Goal: Task Accomplishment & Management: Complete application form

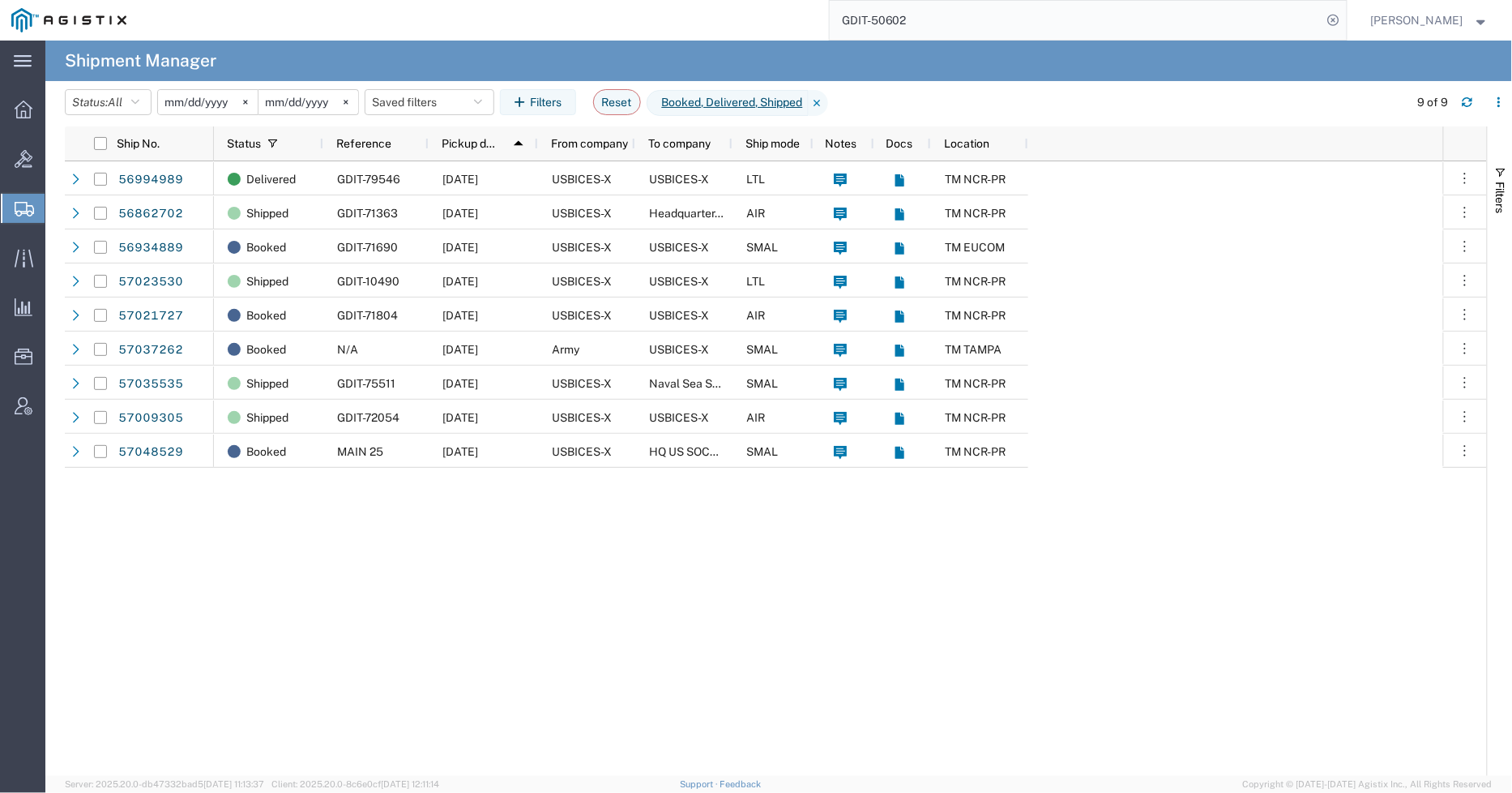
click at [974, 27] on input "GDIT-50602" at bounding box center [1076, 20] width 492 height 39
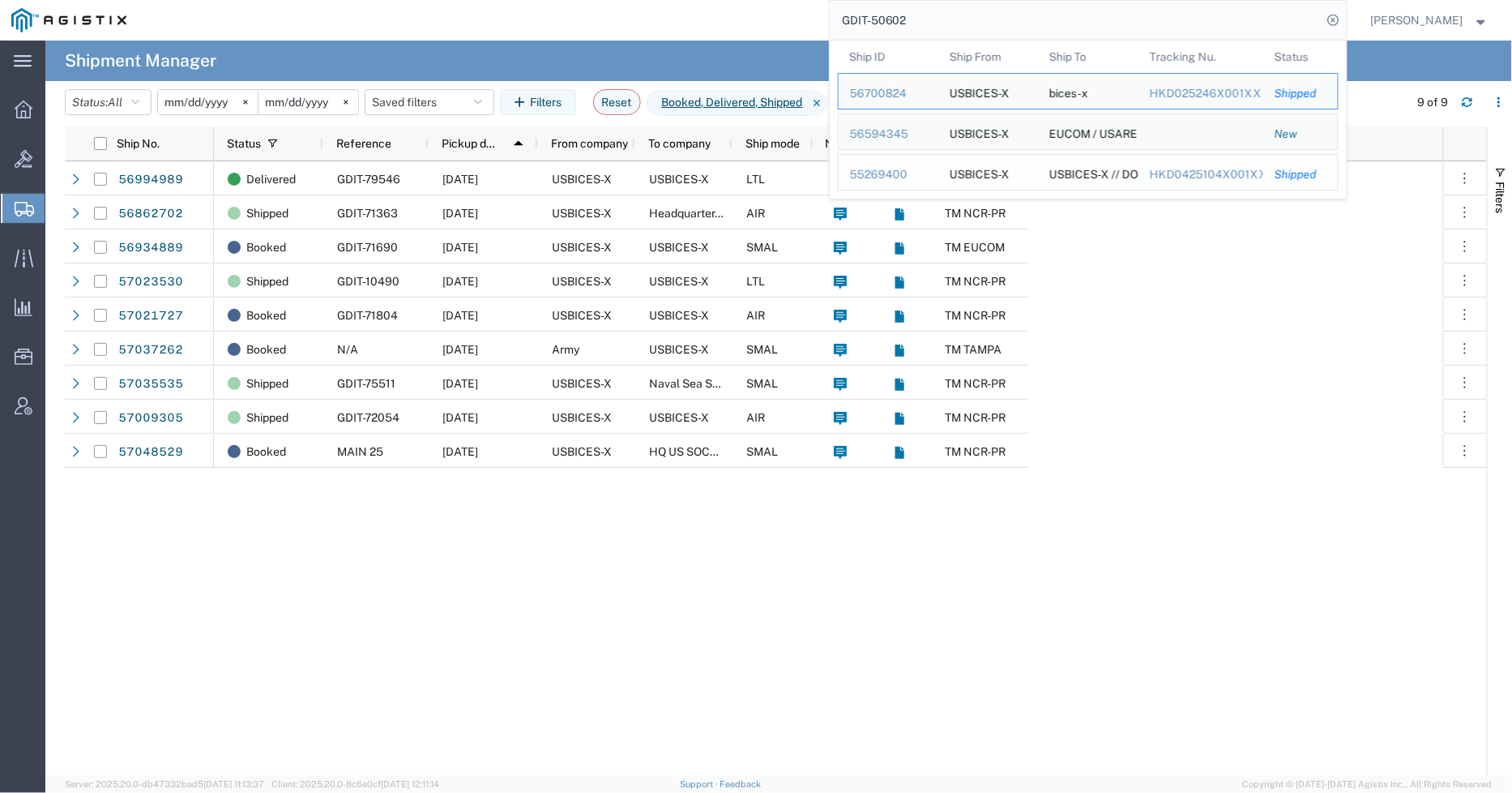
click at [899, 172] on div "55269400" at bounding box center [888, 175] width 77 height 17
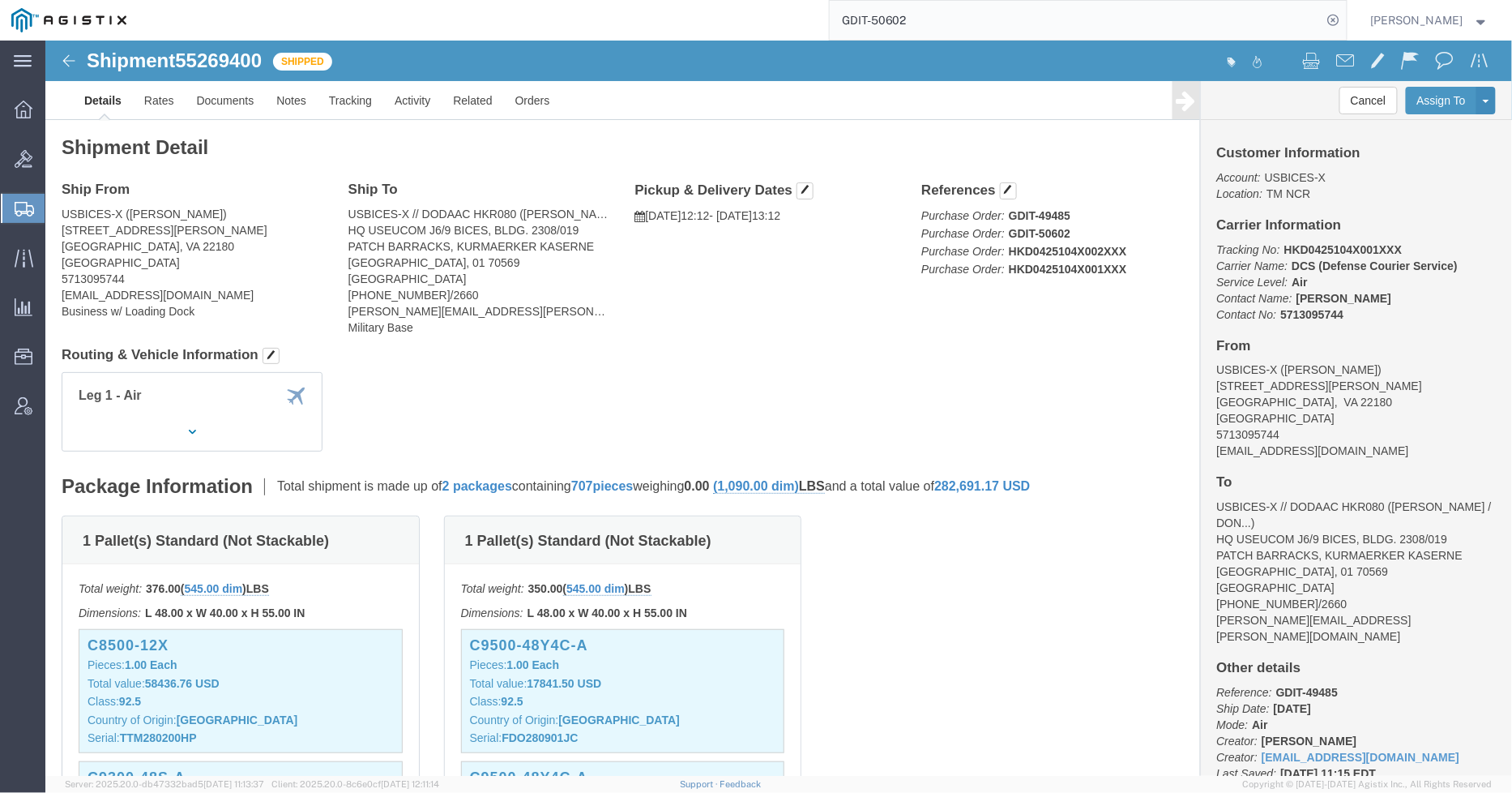
click at [995, 20] on input "GDIT-50602" at bounding box center [1076, 20] width 492 height 39
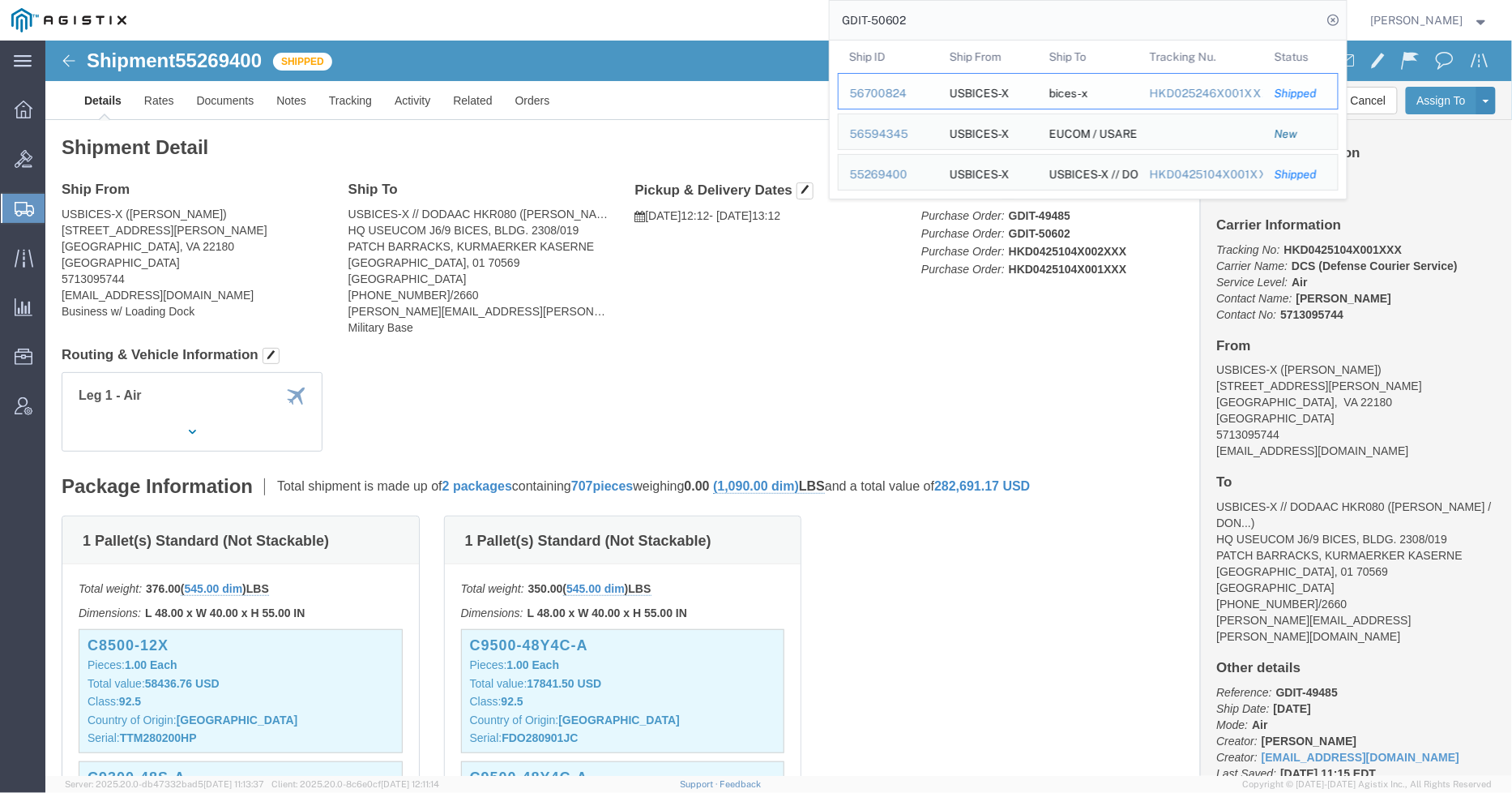
click at [909, 91] on div "56700824" at bounding box center [888, 93] width 77 height 17
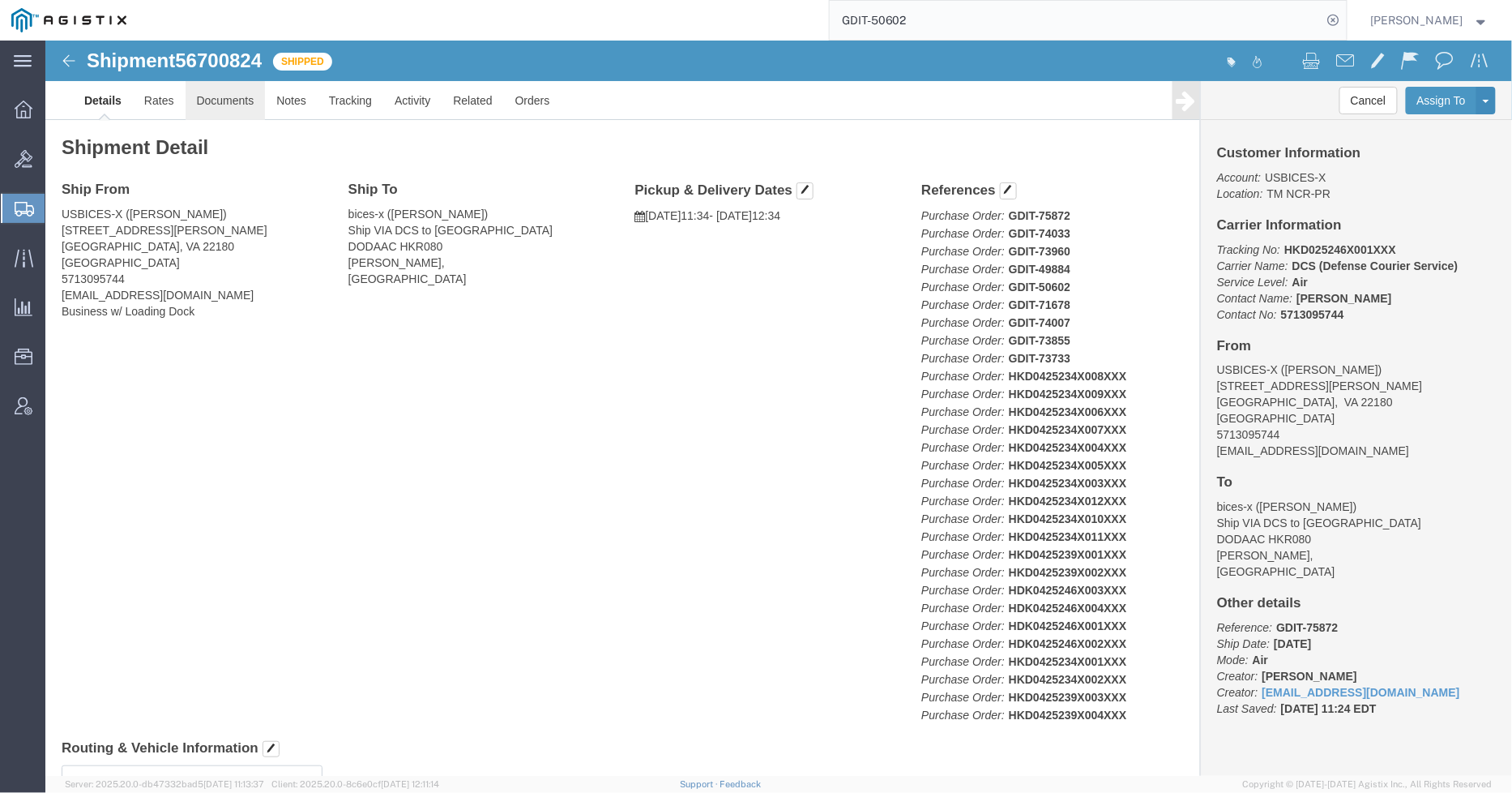
click link "Documents"
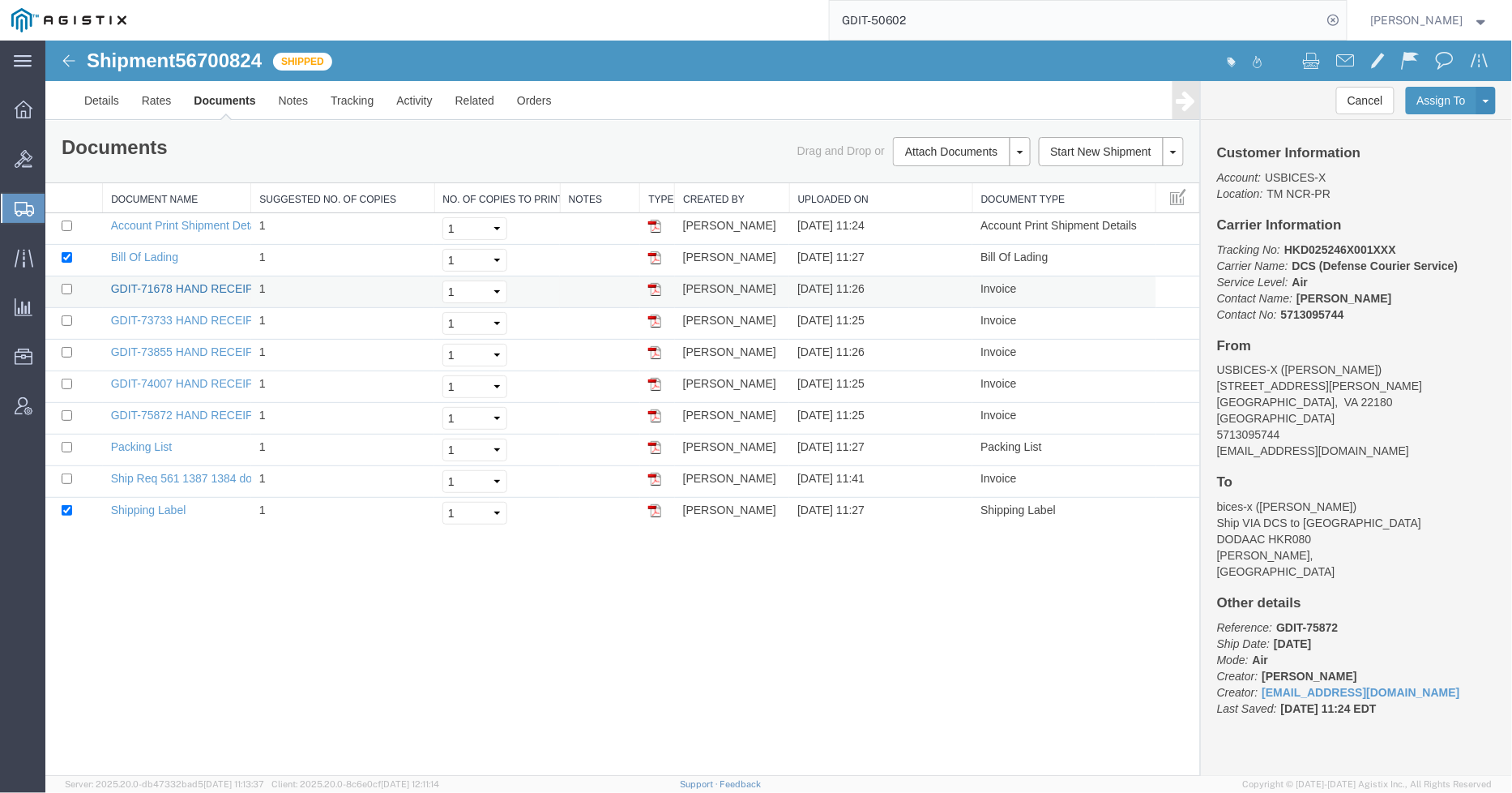
drag, startPoint x: 185, startPoint y: 282, endPoint x: 221, endPoint y: 285, distance: 36.1
click at [186, 282] on link "GDIT-71678 HAND RECEIPT.pdf" at bounding box center [194, 288] width 166 height 13
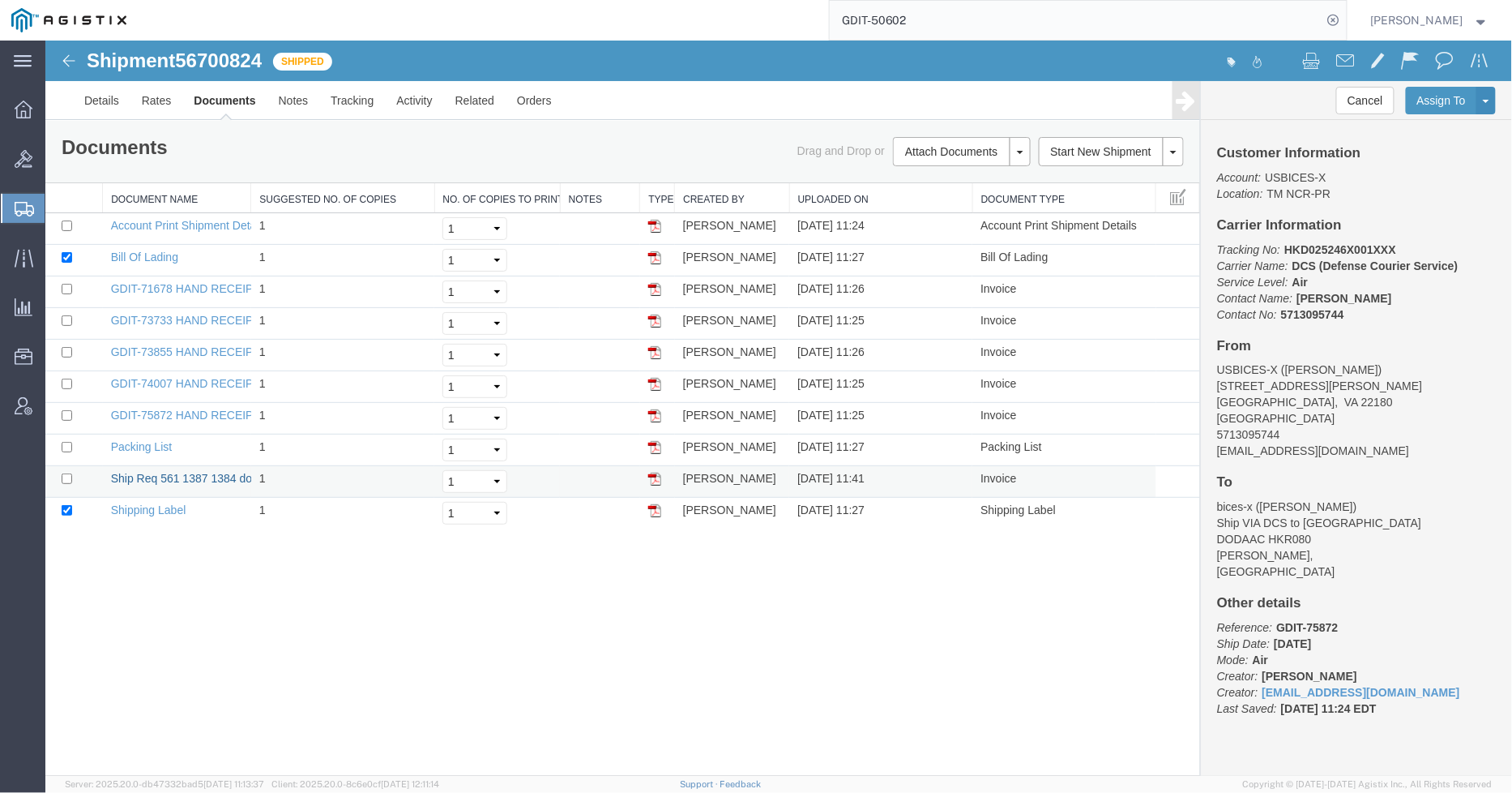
drag, startPoint x: 182, startPoint y: 471, endPoint x: 370, endPoint y: 484, distance: 188.4
click at [184, 471] on link "Ship Req 561 1387 1384 documents.pdf" at bounding box center [212, 477] width 204 height 13
click at [95, 90] on link "Details" at bounding box center [101, 100] width 58 height 39
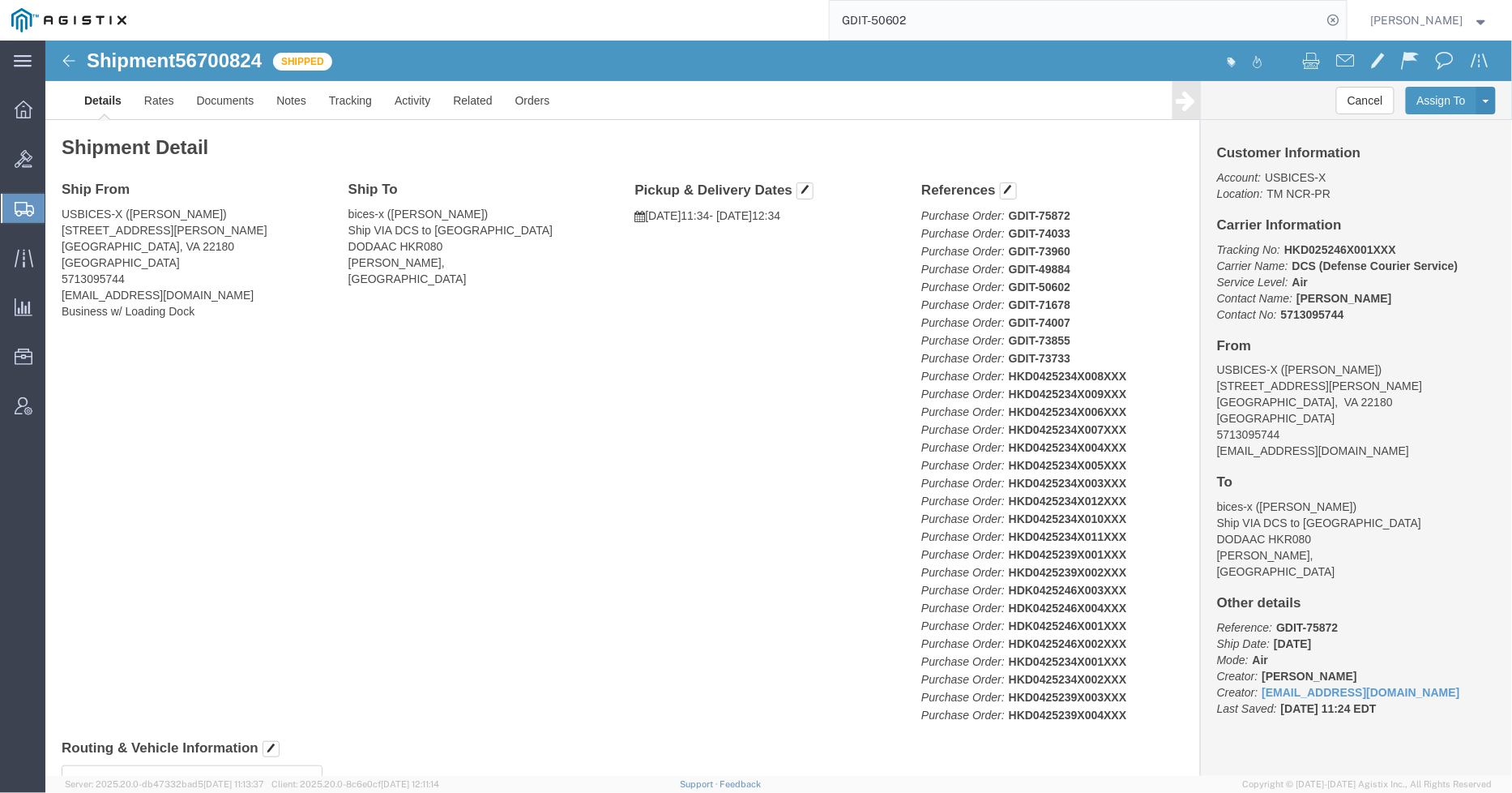
click at [977, 13] on input "GDIT-50602" at bounding box center [1076, 20] width 492 height 39
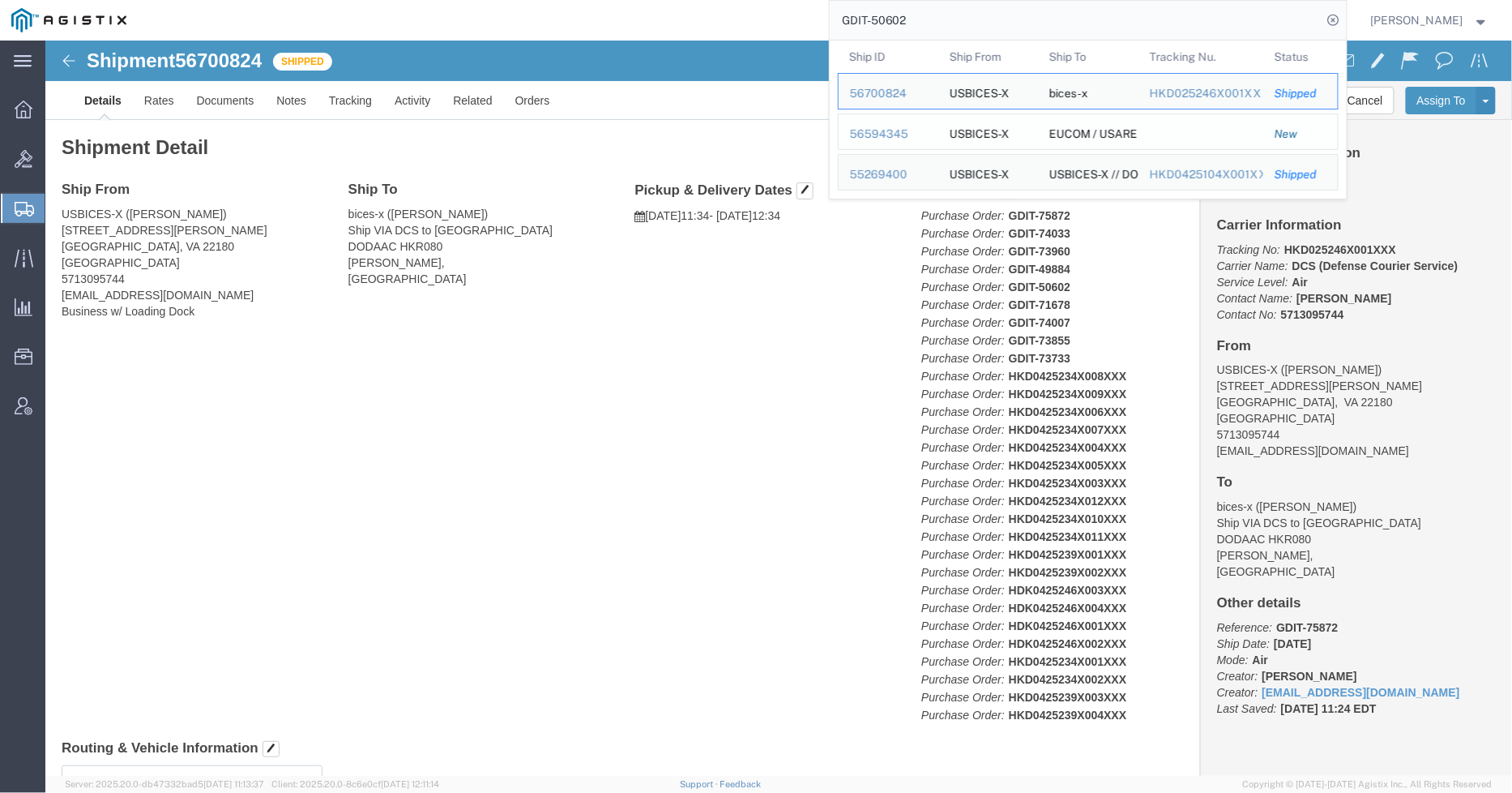
click at [900, 136] on div "56594345" at bounding box center [888, 134] width 77 height 17
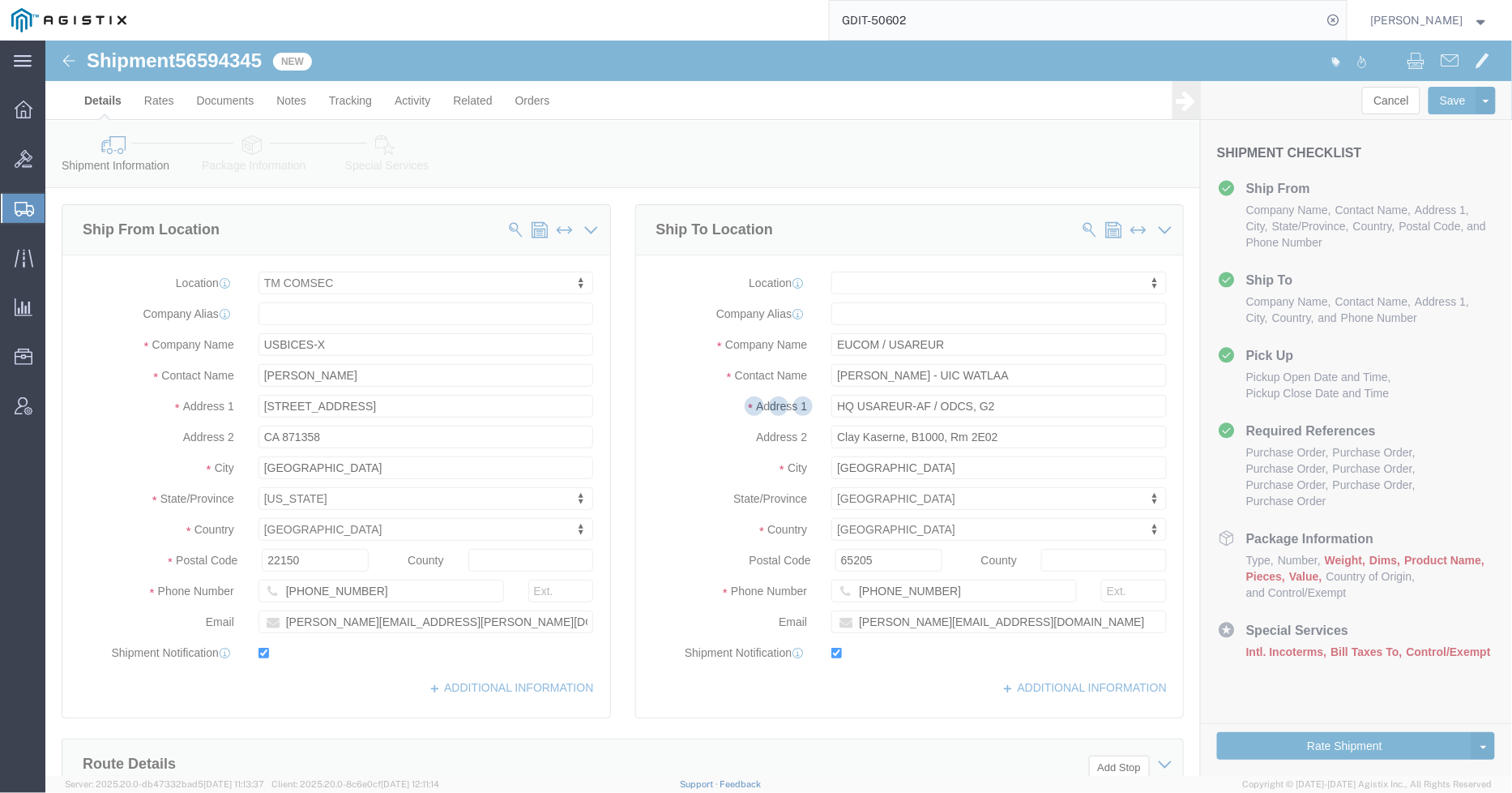
select select "59251"
select select
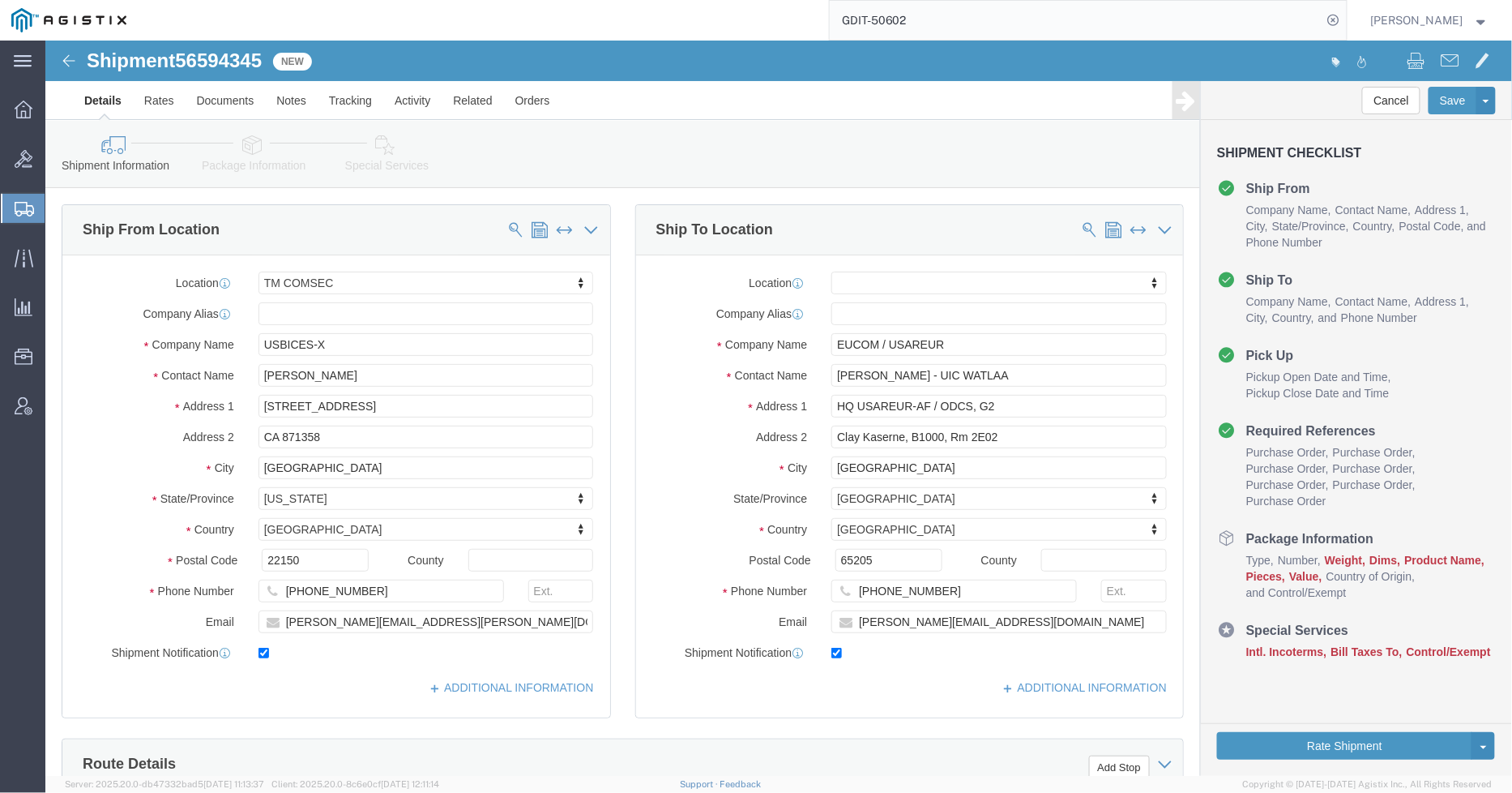
click icon
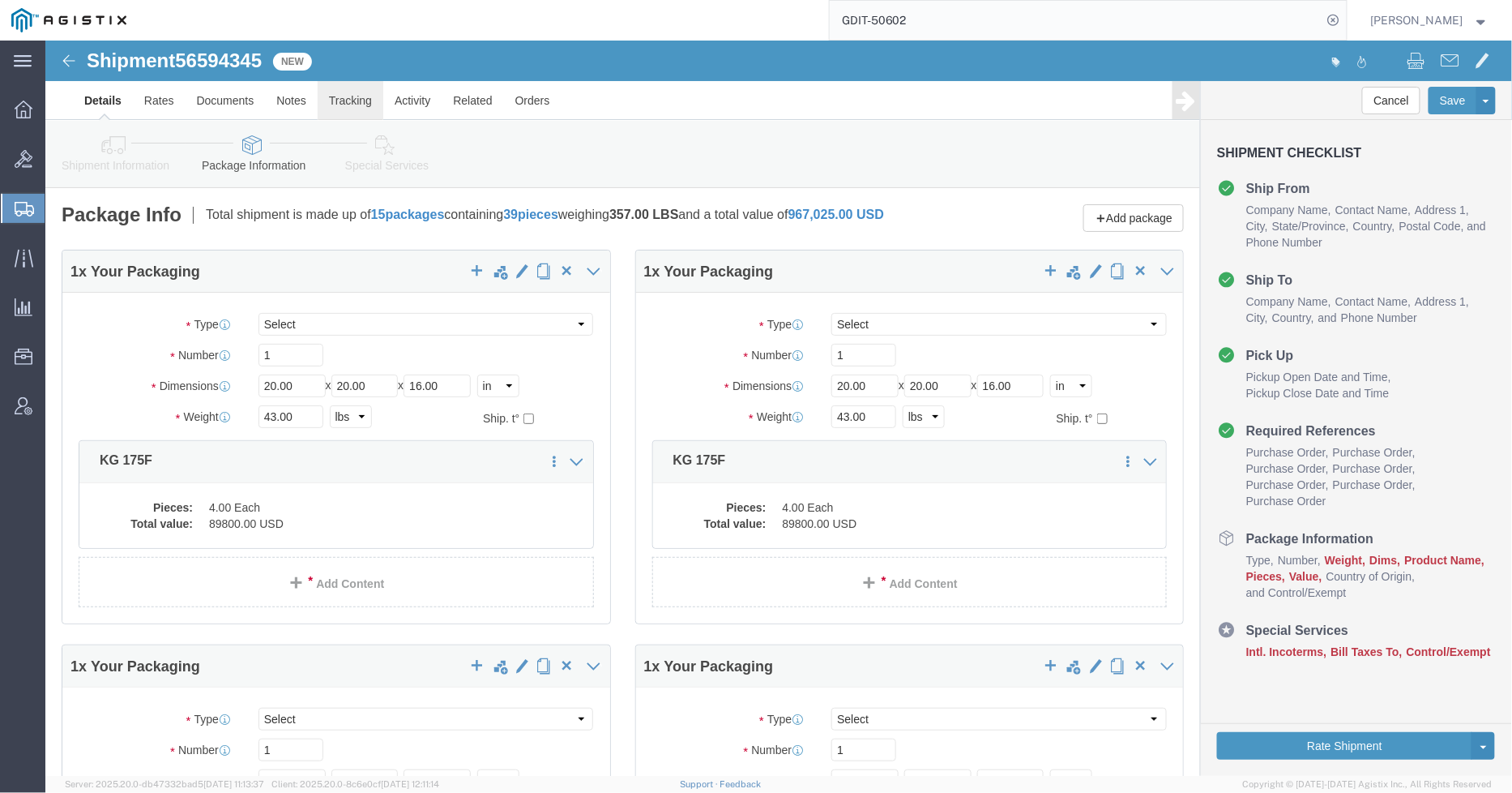
click link "Tracking"
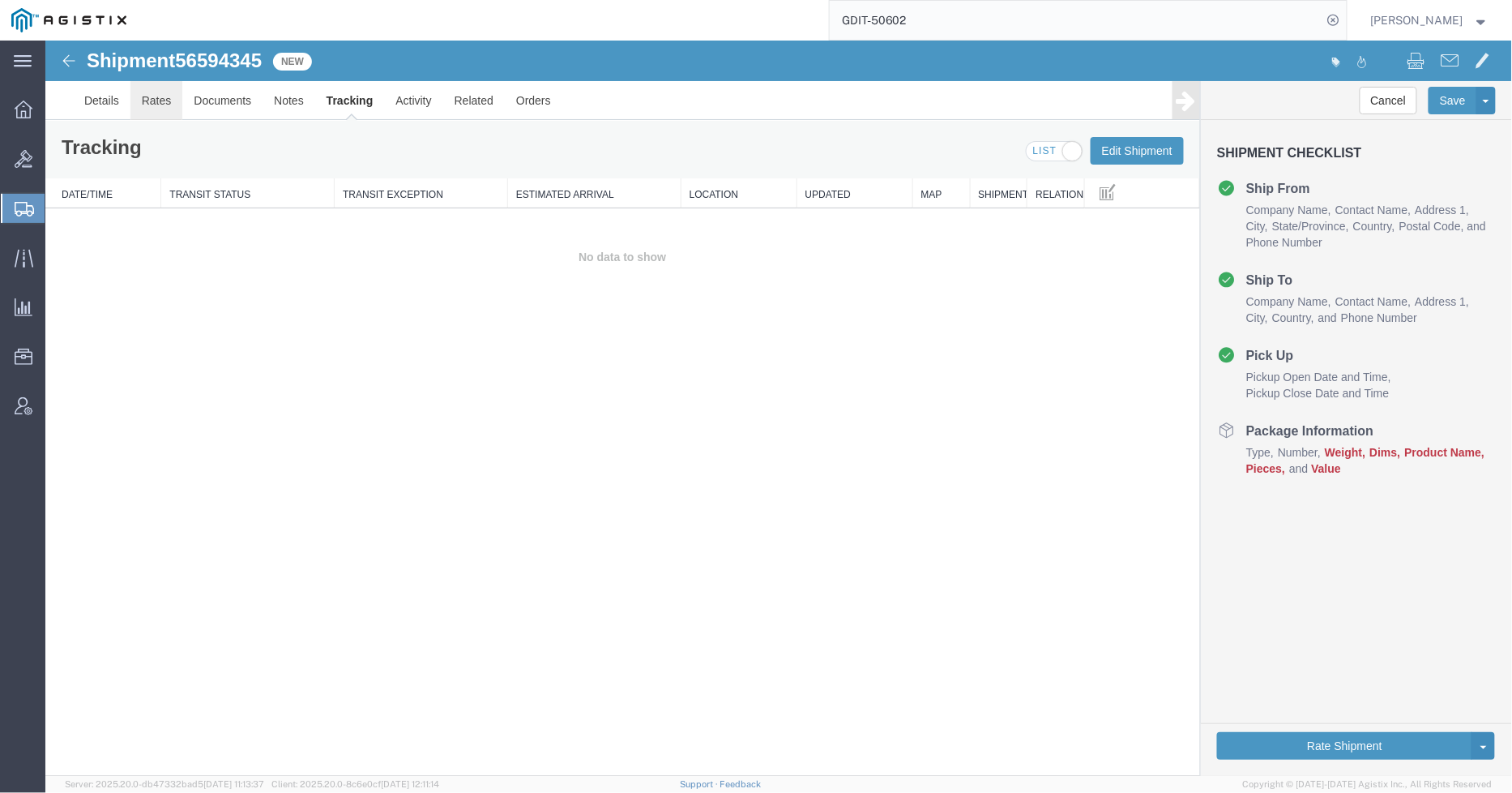
click at [156, 100] on link "Rates" at bounding box center [156, 100] width 52 height 39
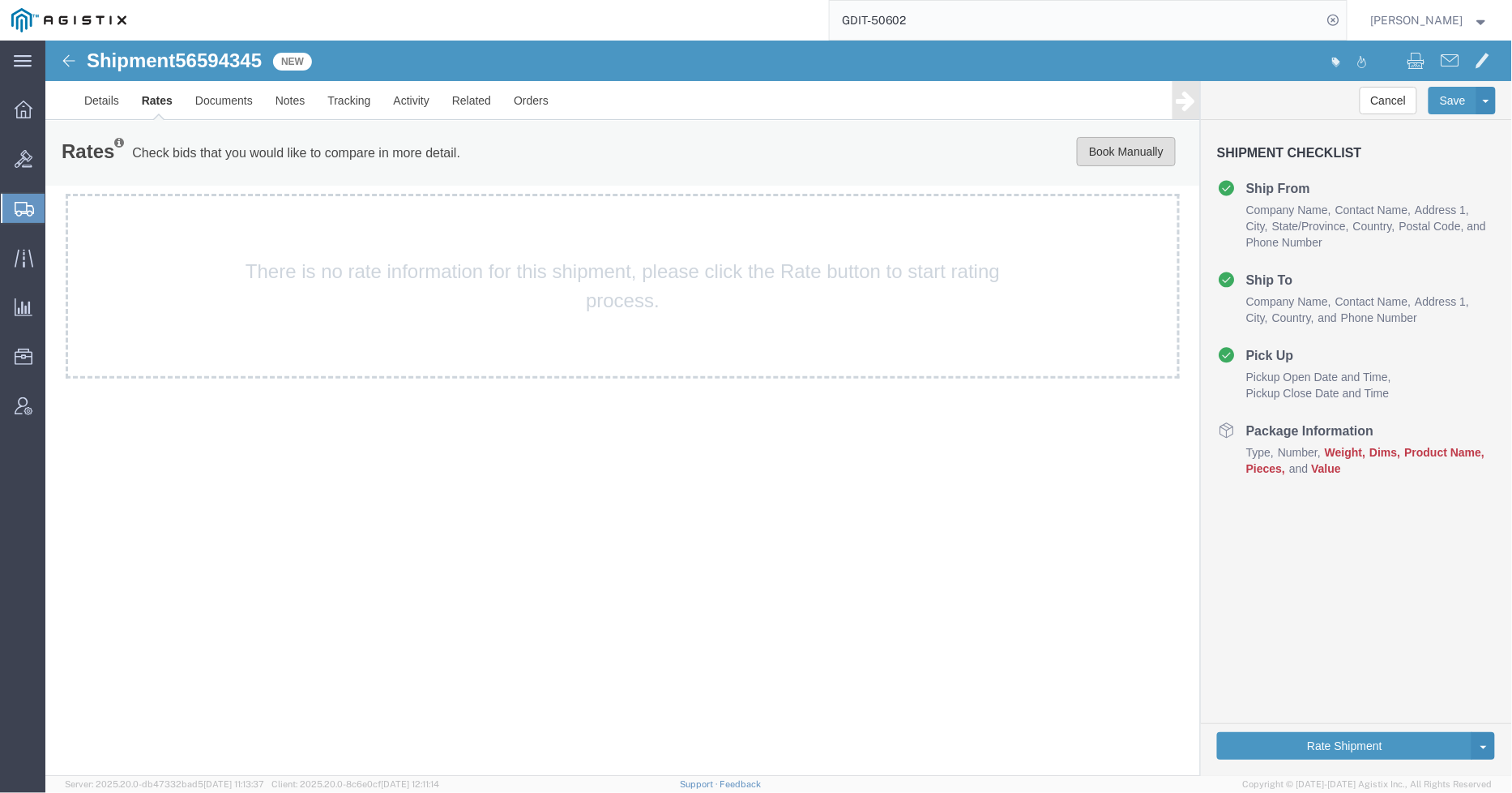
click at [1116, 151] on button "Book Manually" at bounding box center [1125, 150] width 99 height 29
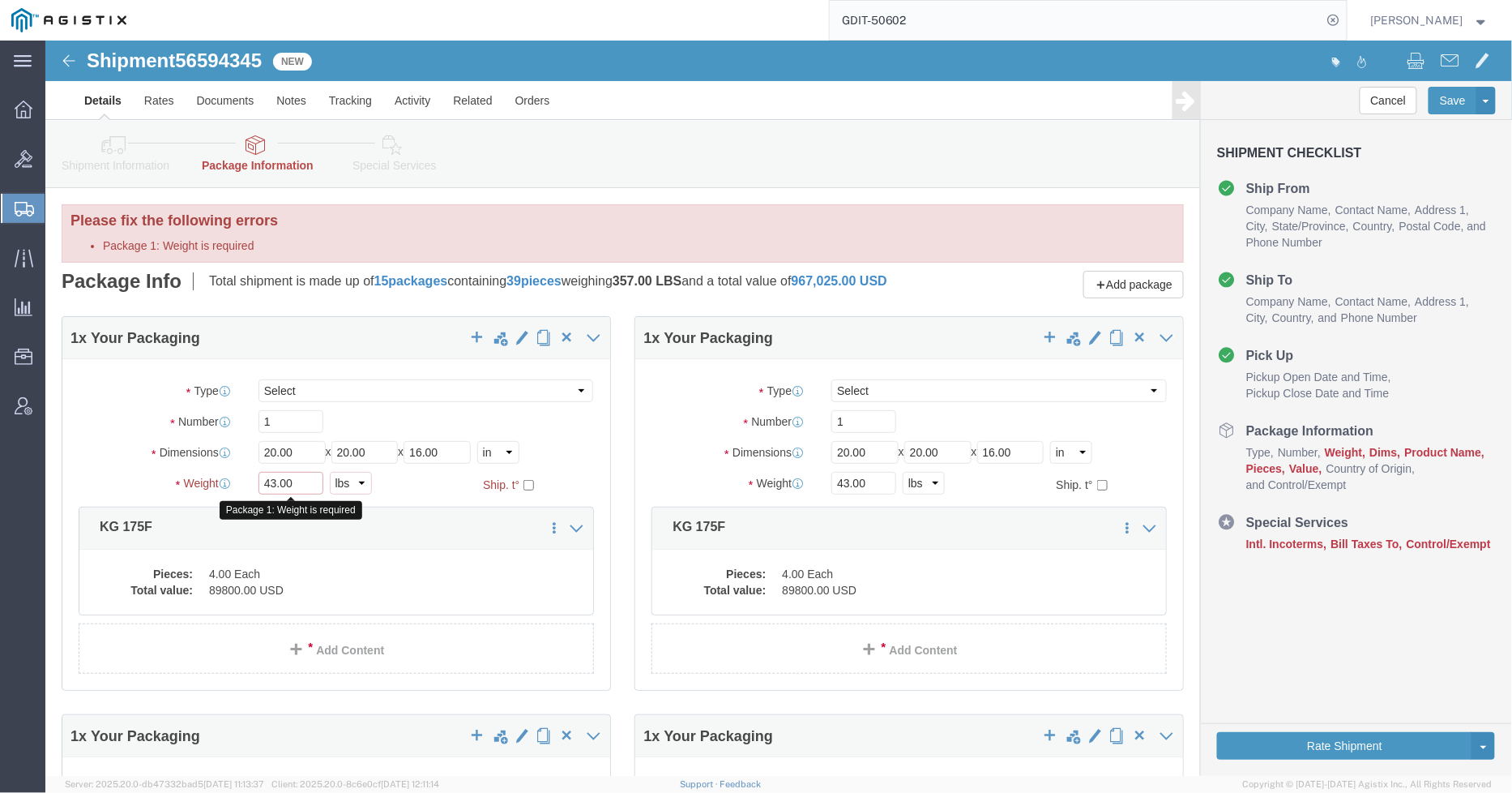
click input "43.00"
click div "Weight 43.00 Package 1: Weight is required Select kgs lbs Ship. t°"
type input "43"
click div "1 x Your Packaging Package Type Select Bale(s) Basket(s) Bolt(s) Bottle(s) Buck…"
click link "Rates"
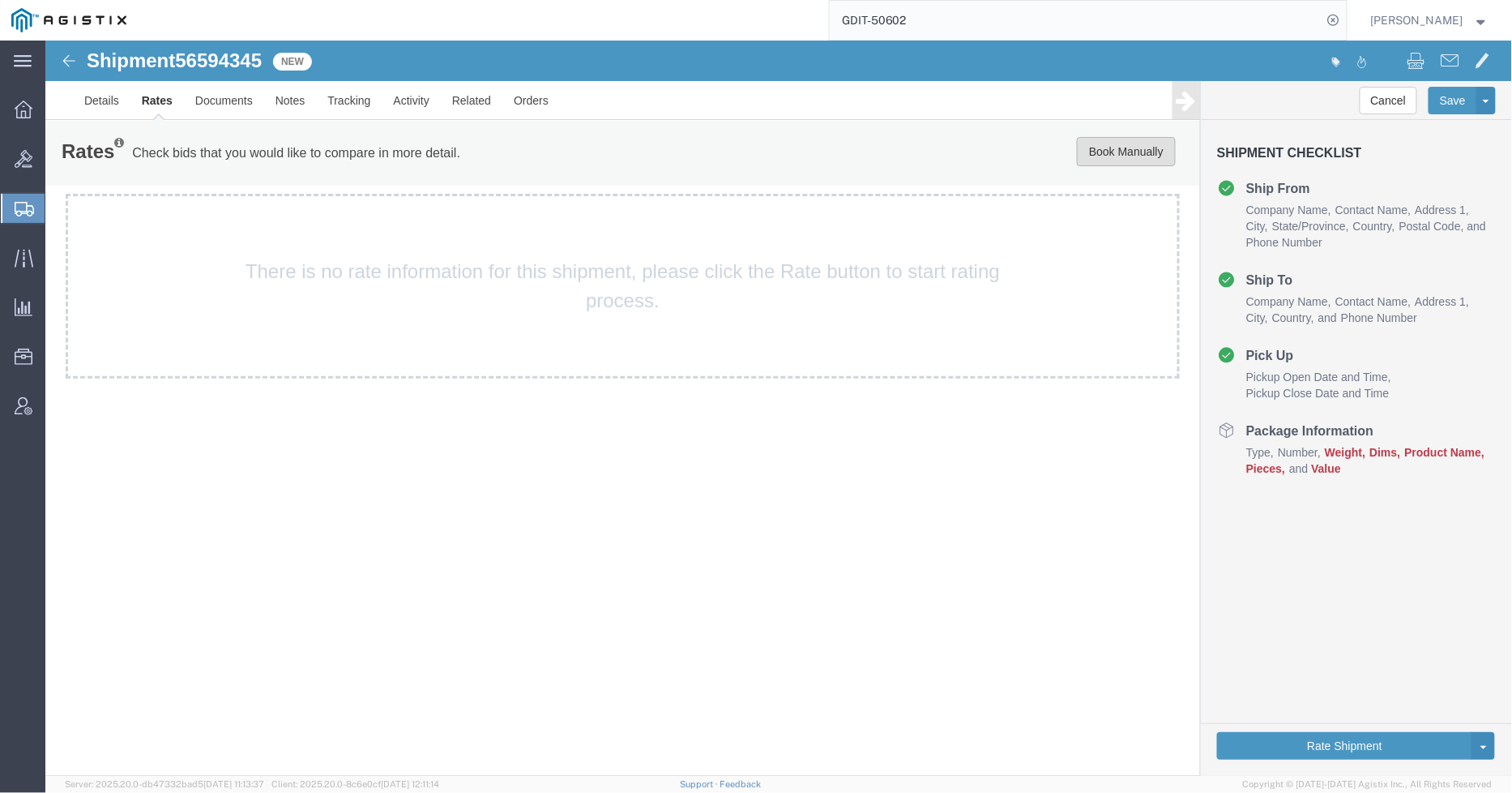
click at [1110, 156] on button "Book Manually" at bounding box center [1125, 150] width 99 height 29
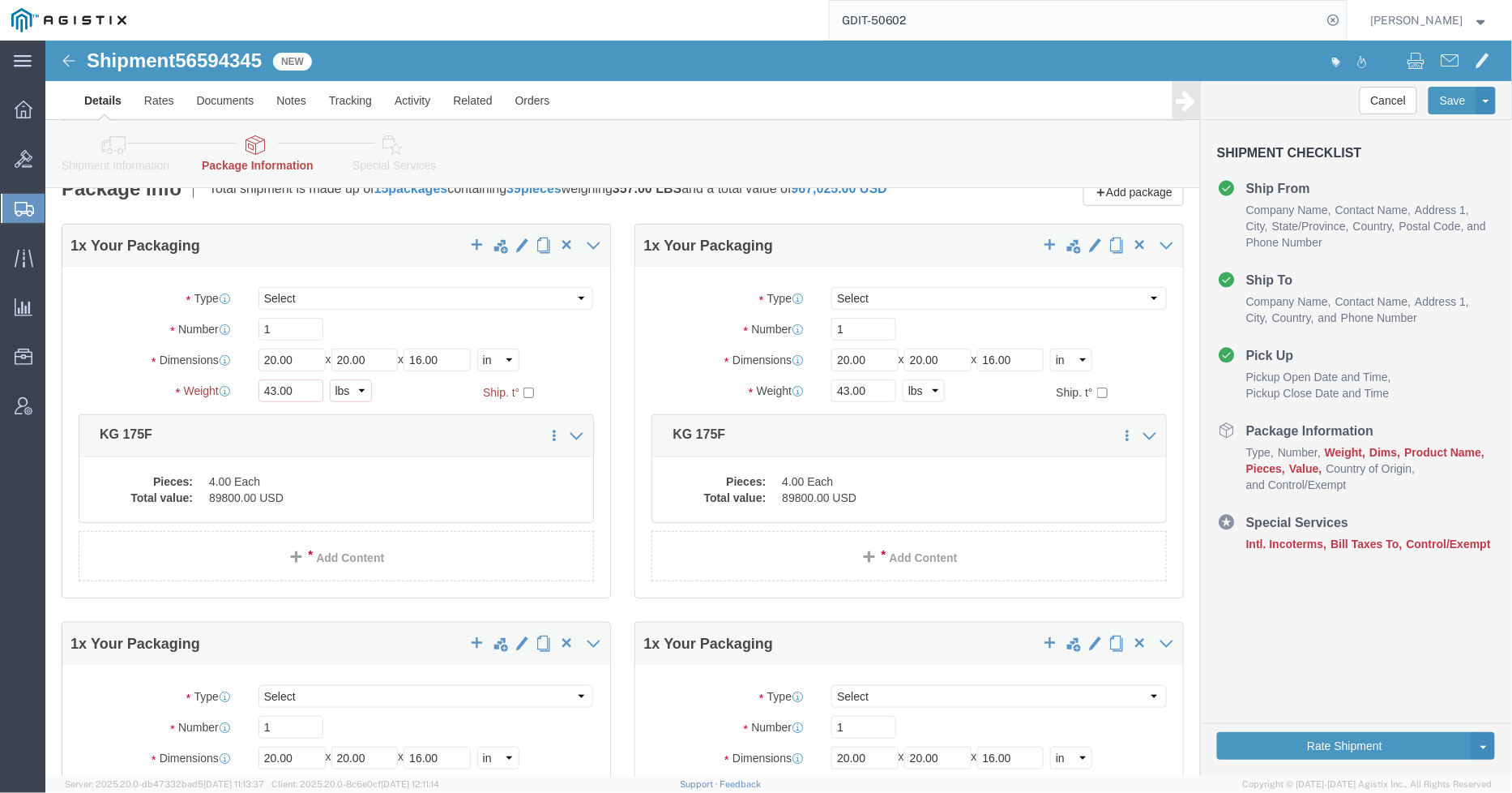
scroll to position [180, 0]
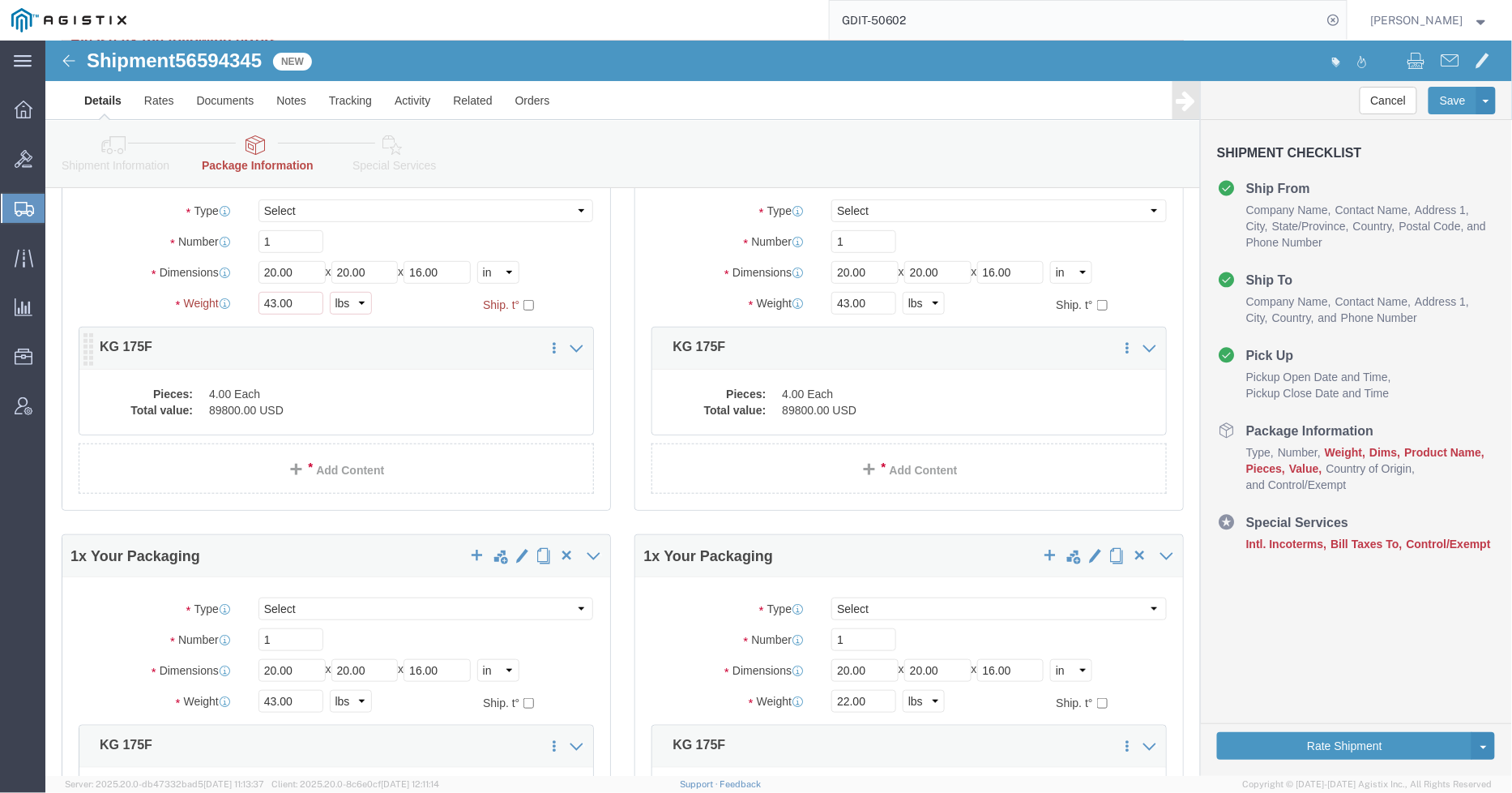
click dd "89800.00 USD"
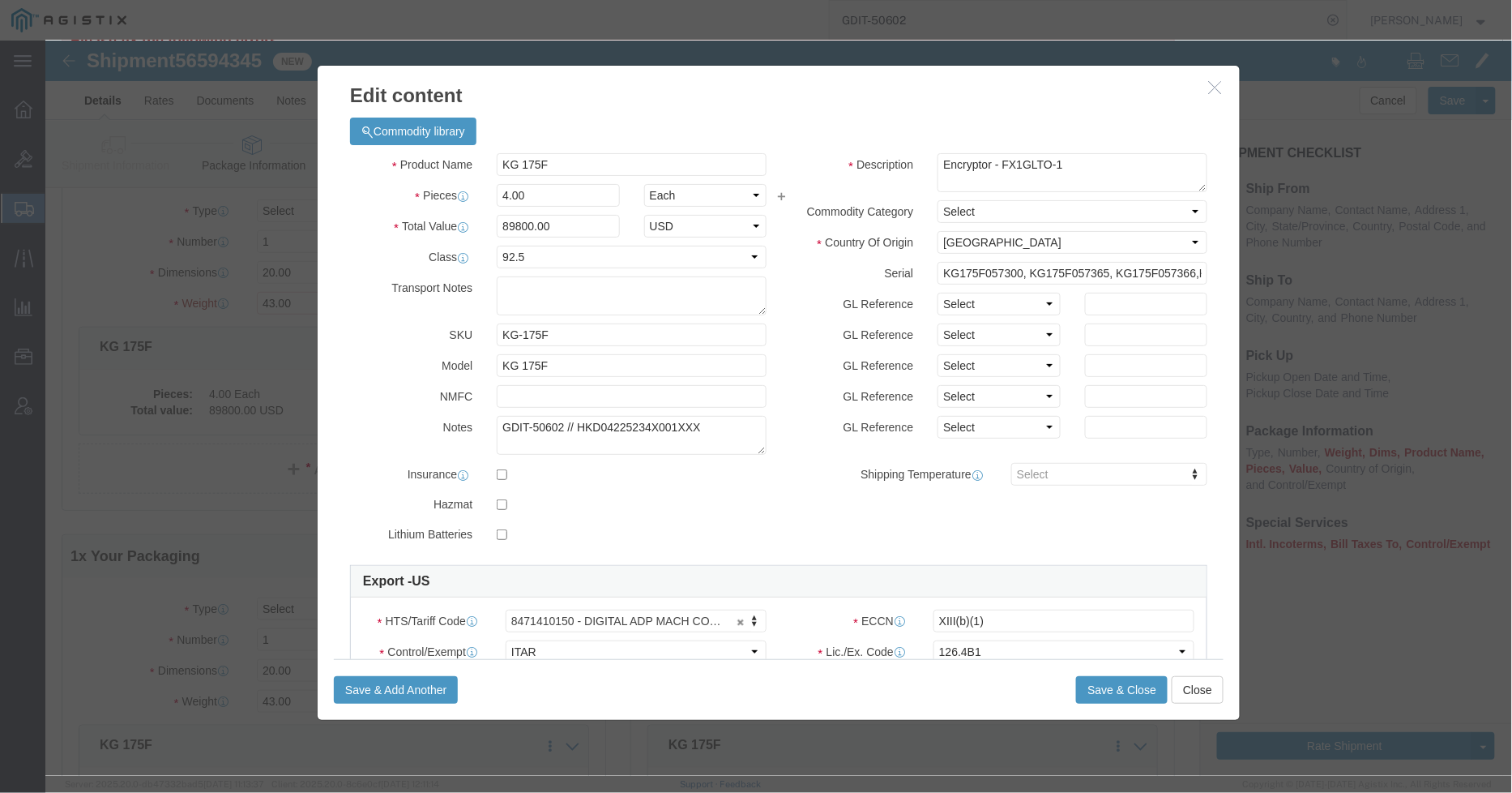
click icon "button"
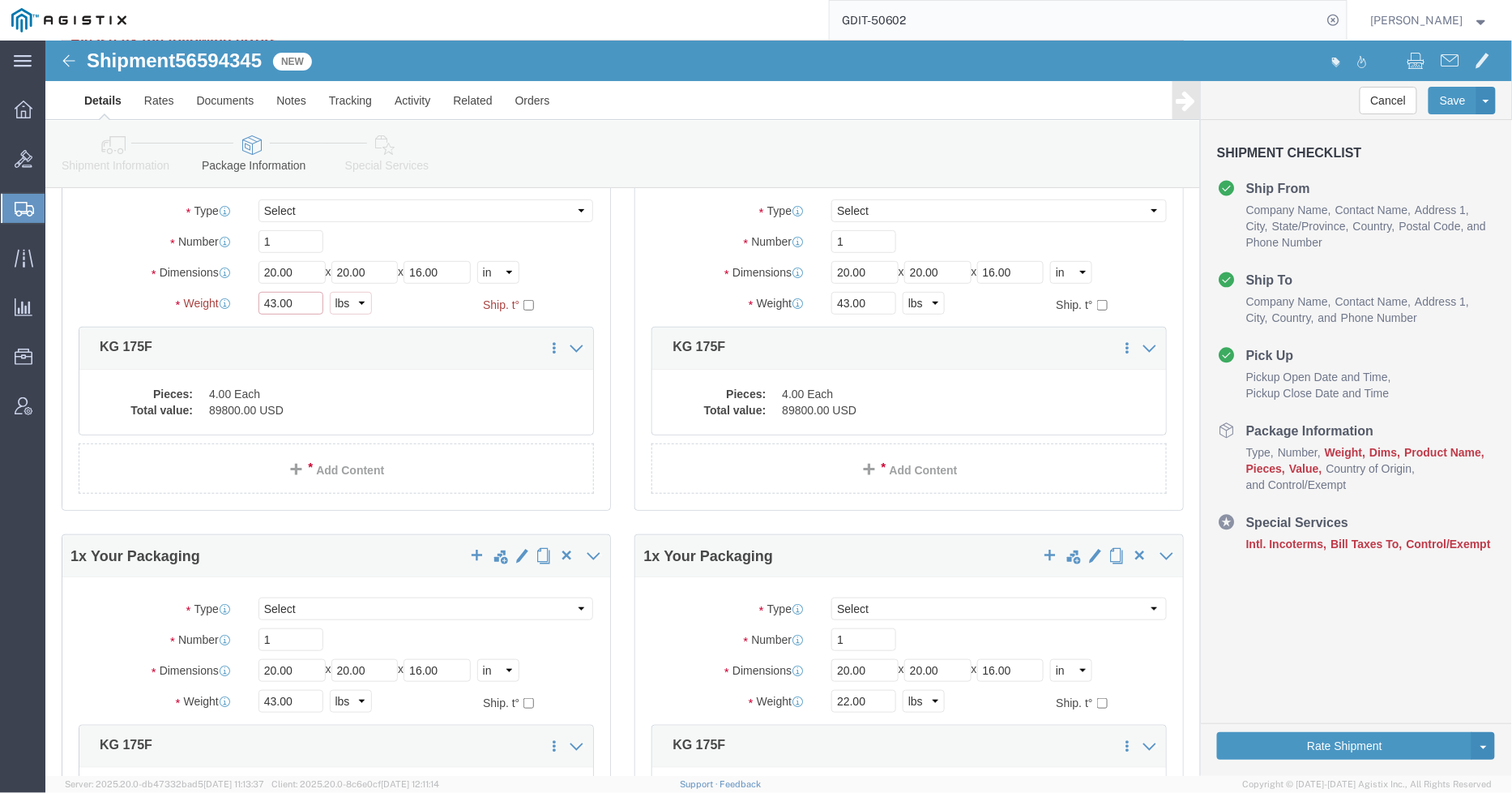
click input "43.00"
click select "Select kgs lbs"
select select "KGS"
click select "Select kgs lbs"
type input "19.50"
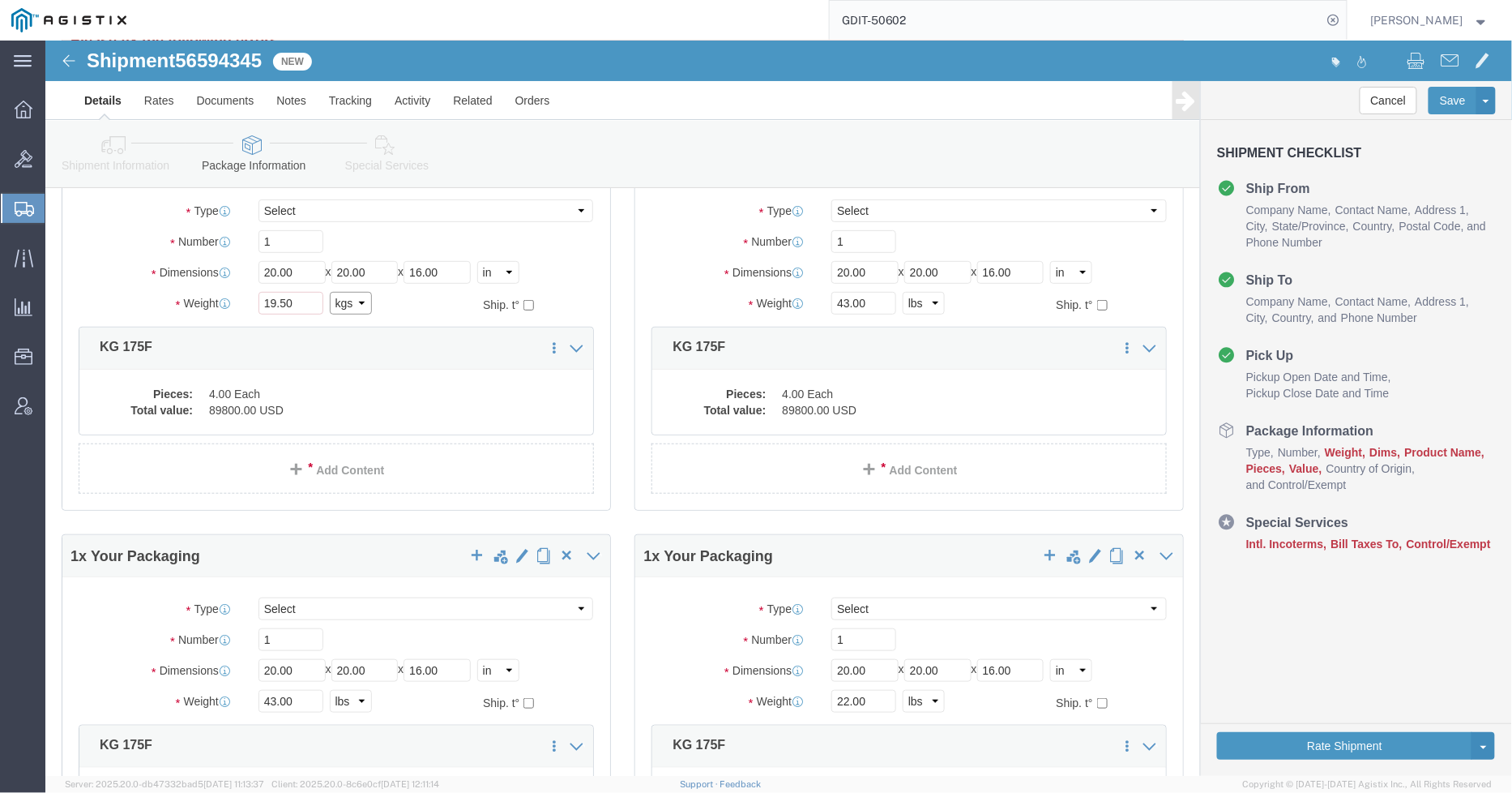
click select "Select kgs lbs"
click div "19.50 Select kgs lbs"
drag, startPoint x: 320, startPoint y: 272, endPoint x: 309, endPoint y: 278, distance: 12.5
click select "Select kgs lbs"
select select "LBS"
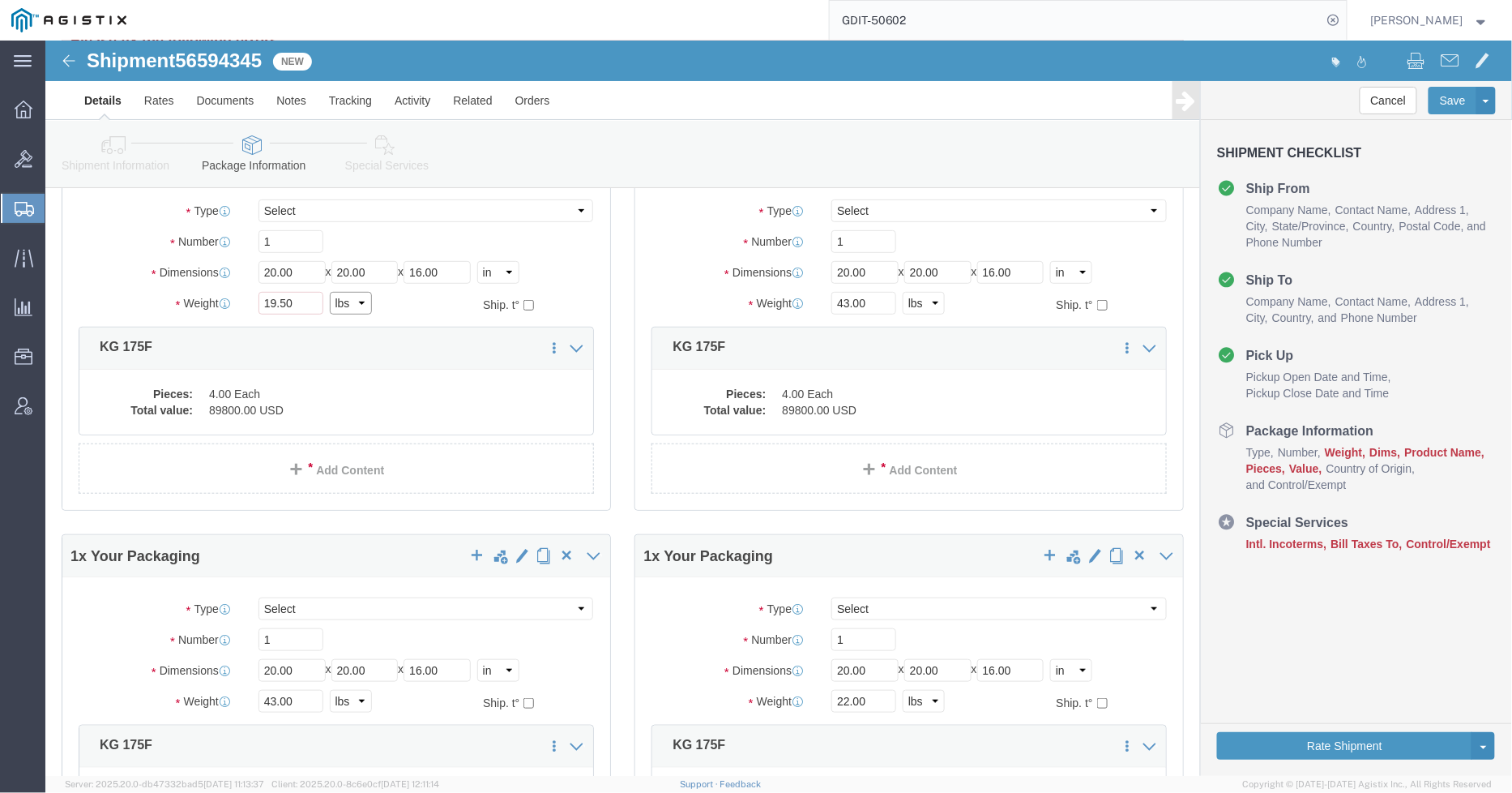
click select "Select kgs lbs"
click div "Package Type Select Bale(s) Basket(s) Bolt(s) Bottle(s) Buckets Bulk Bundle(s) …"
drag, startPoint x: 250, startPoint y: 274, endPoint x: 204, endPoint y: 279, distance: 46.3
click div "42.99 Package 1: Weight is required Select kgs lbs"
type input "43"
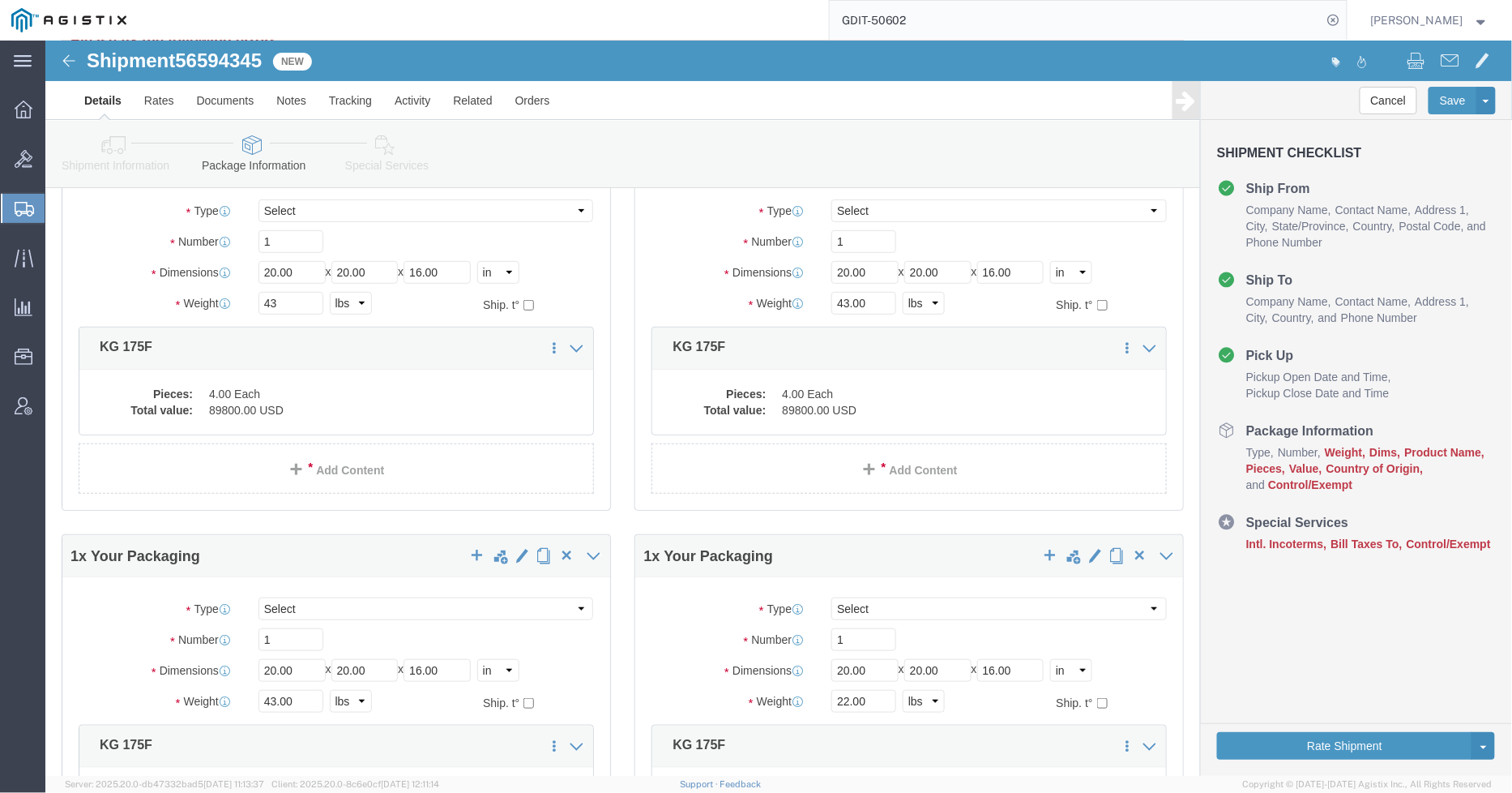
click div "1 x Your Packaging Package Type Select Bale(s) Basket(s) Bolt(s) Bottle(s) Buck…"
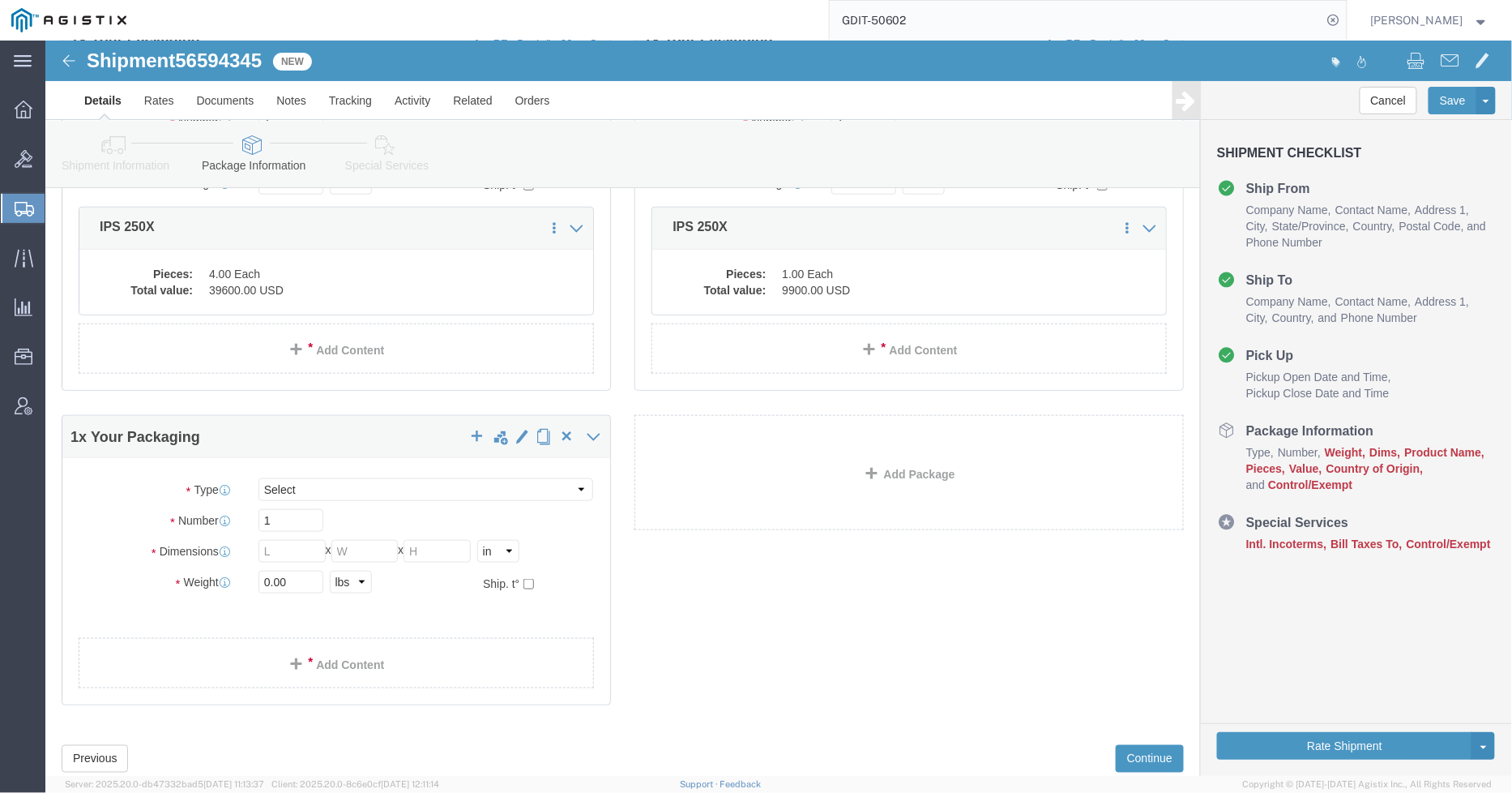
scroll to position [2748, 0]
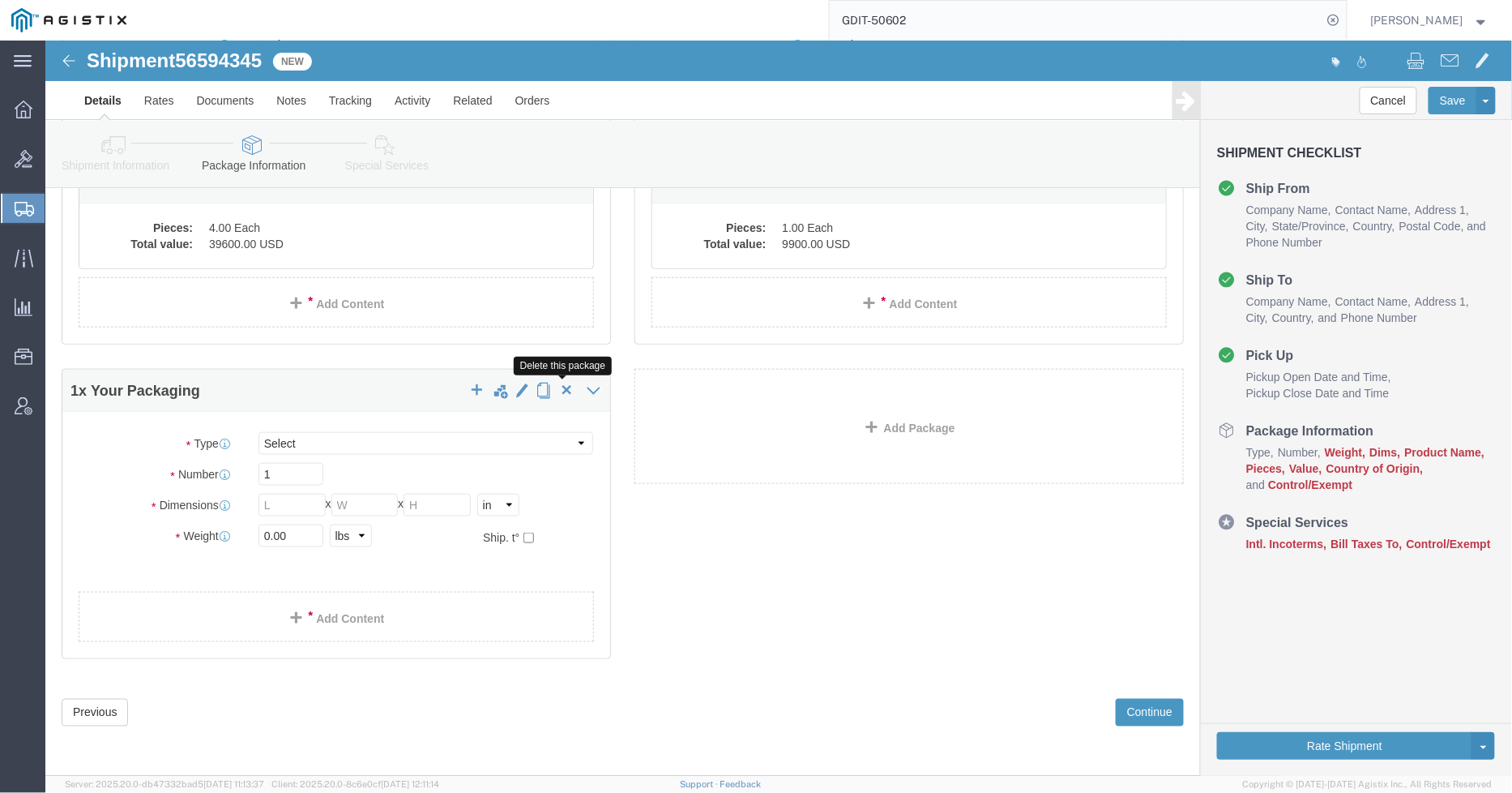
click span "button"
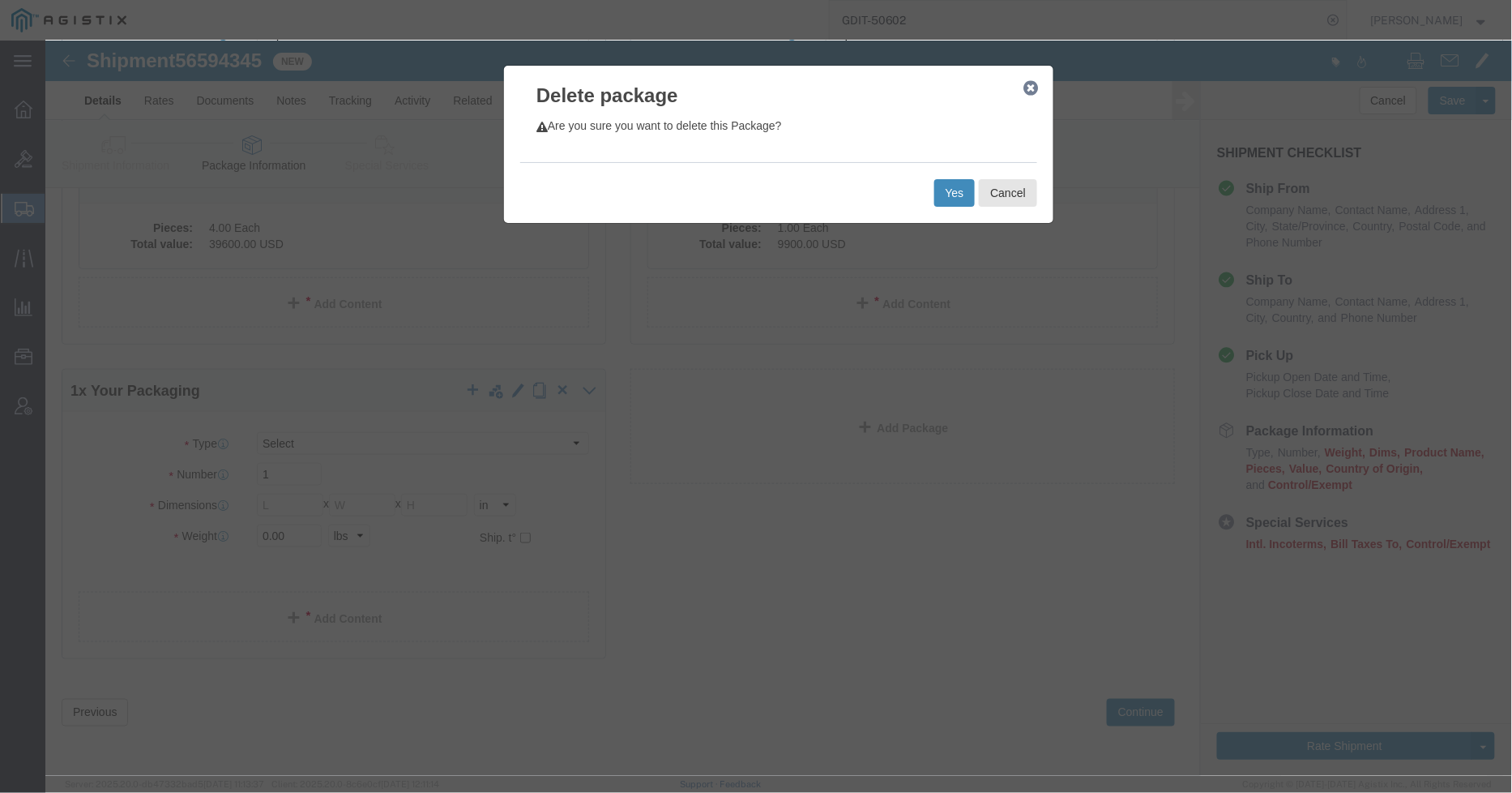
click button "Yes"
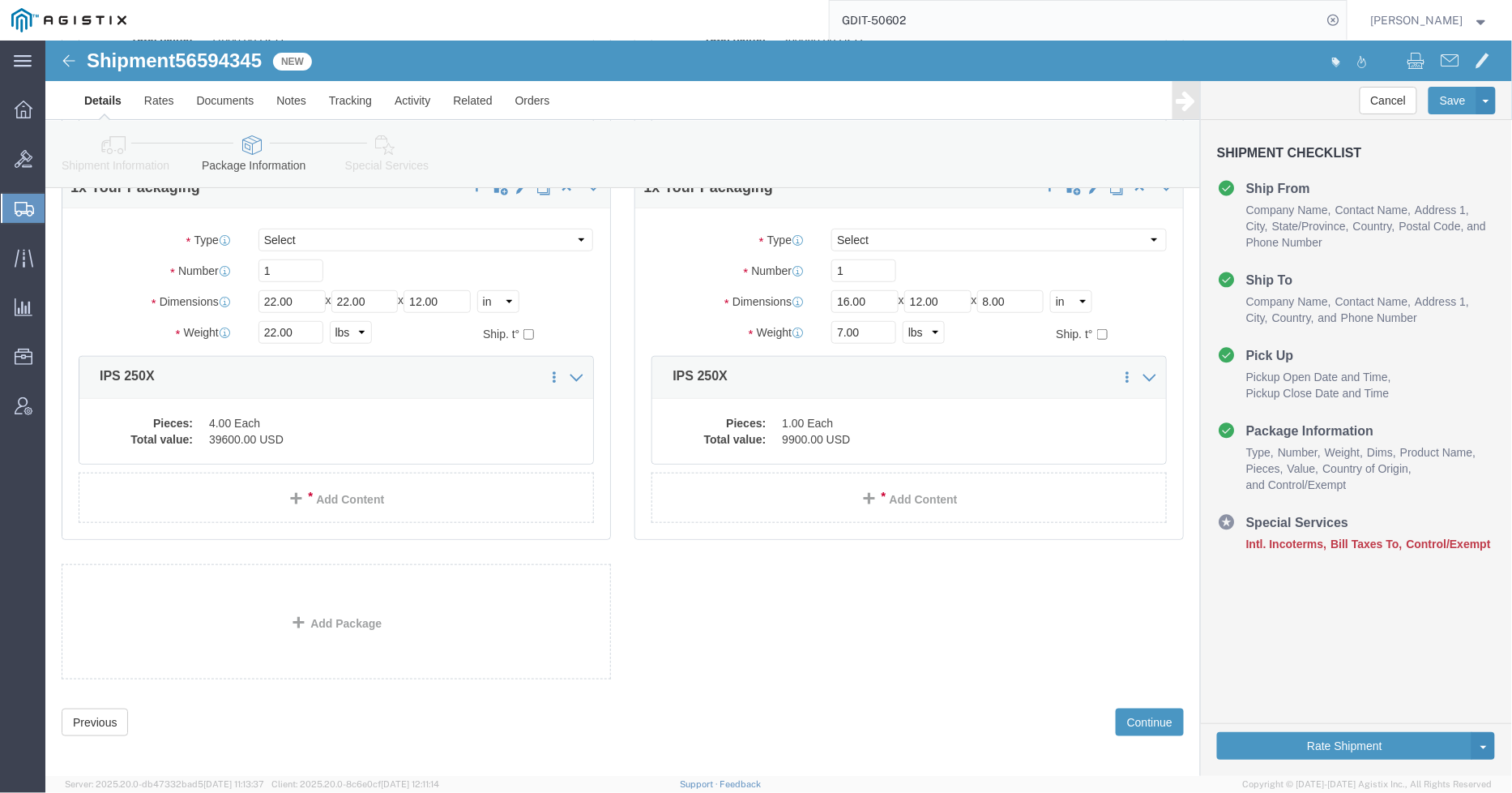
scroll to position [2562, 0]
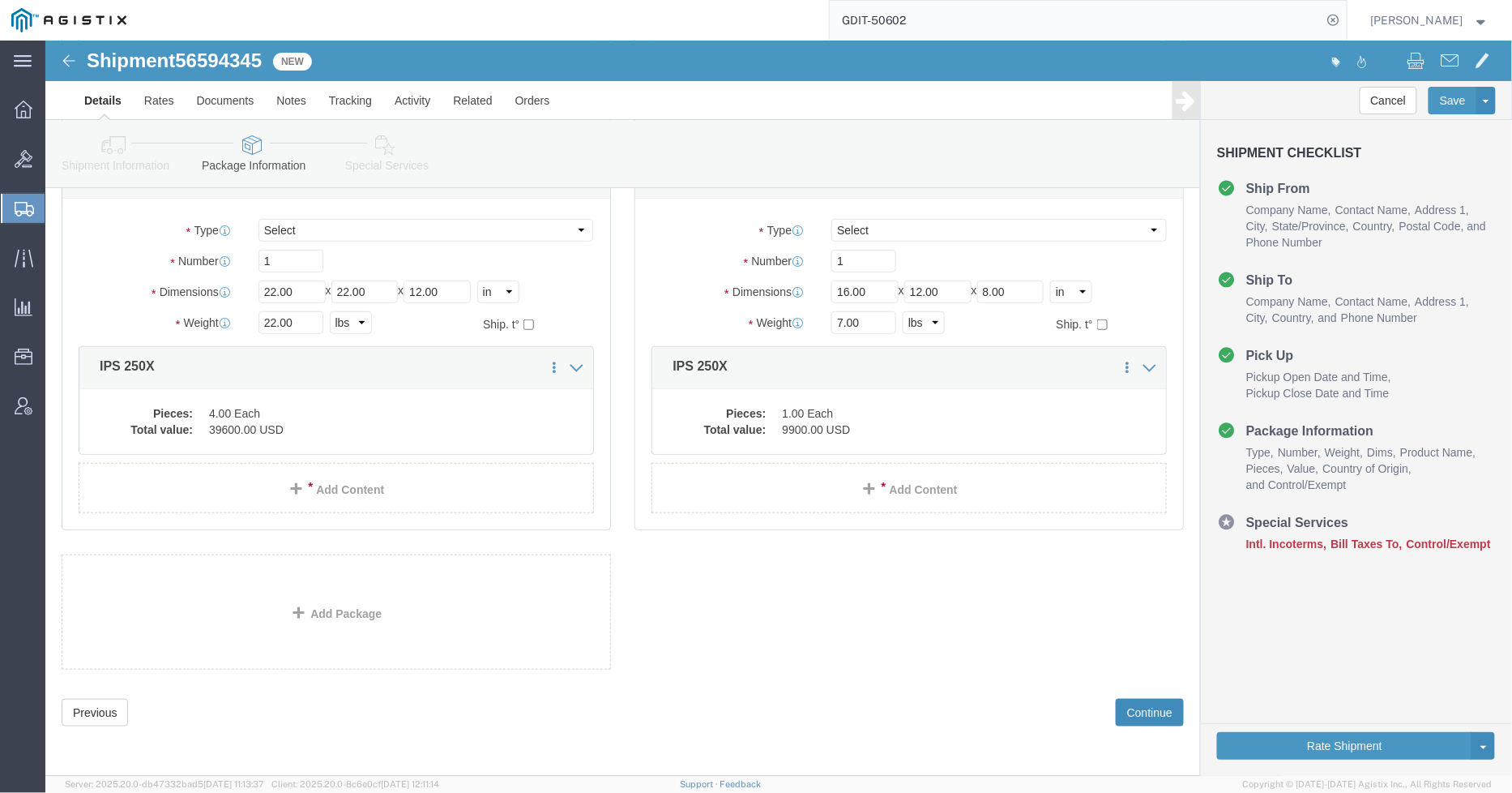
click button "Continue"
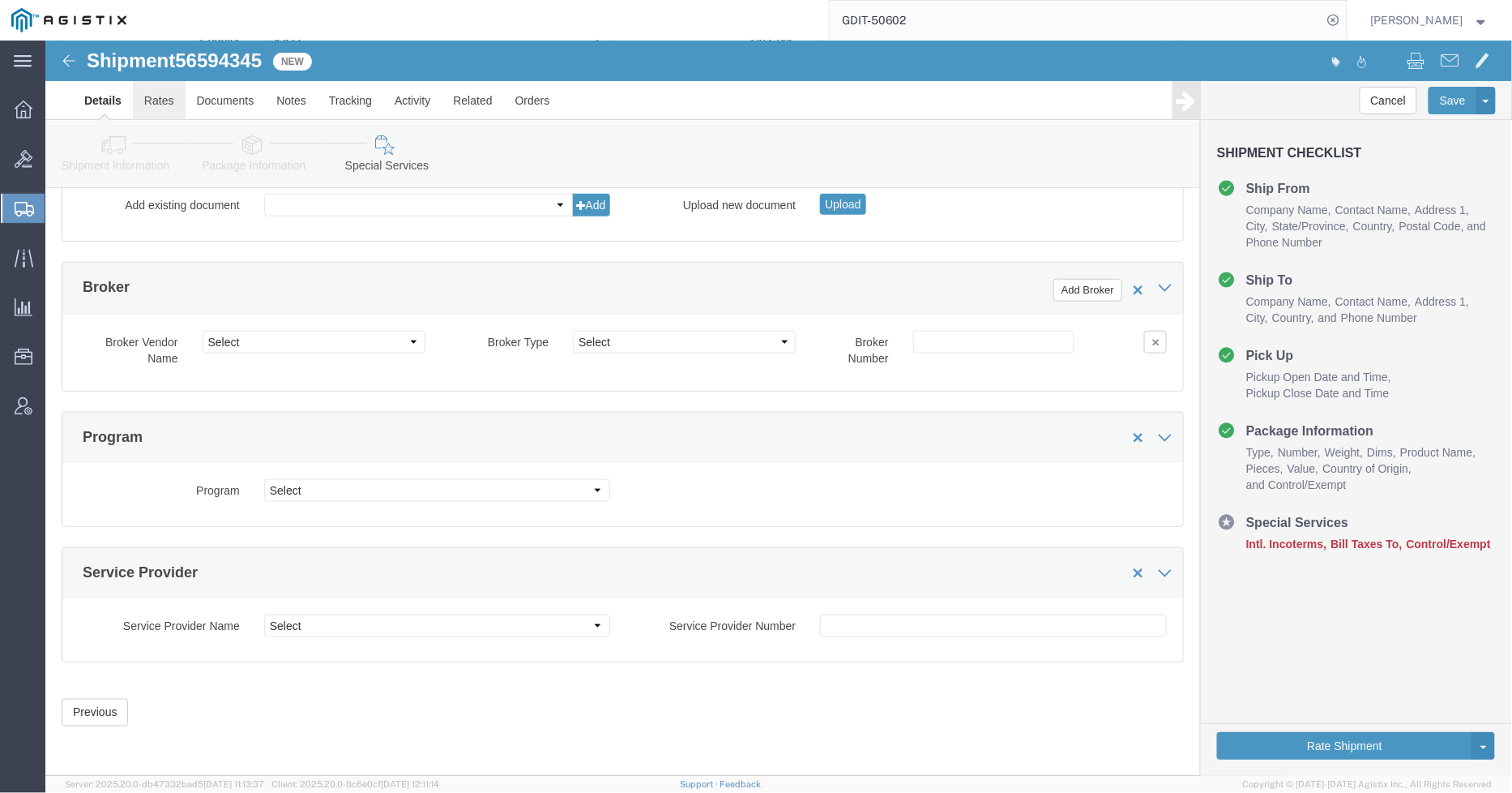
click link "Rates"
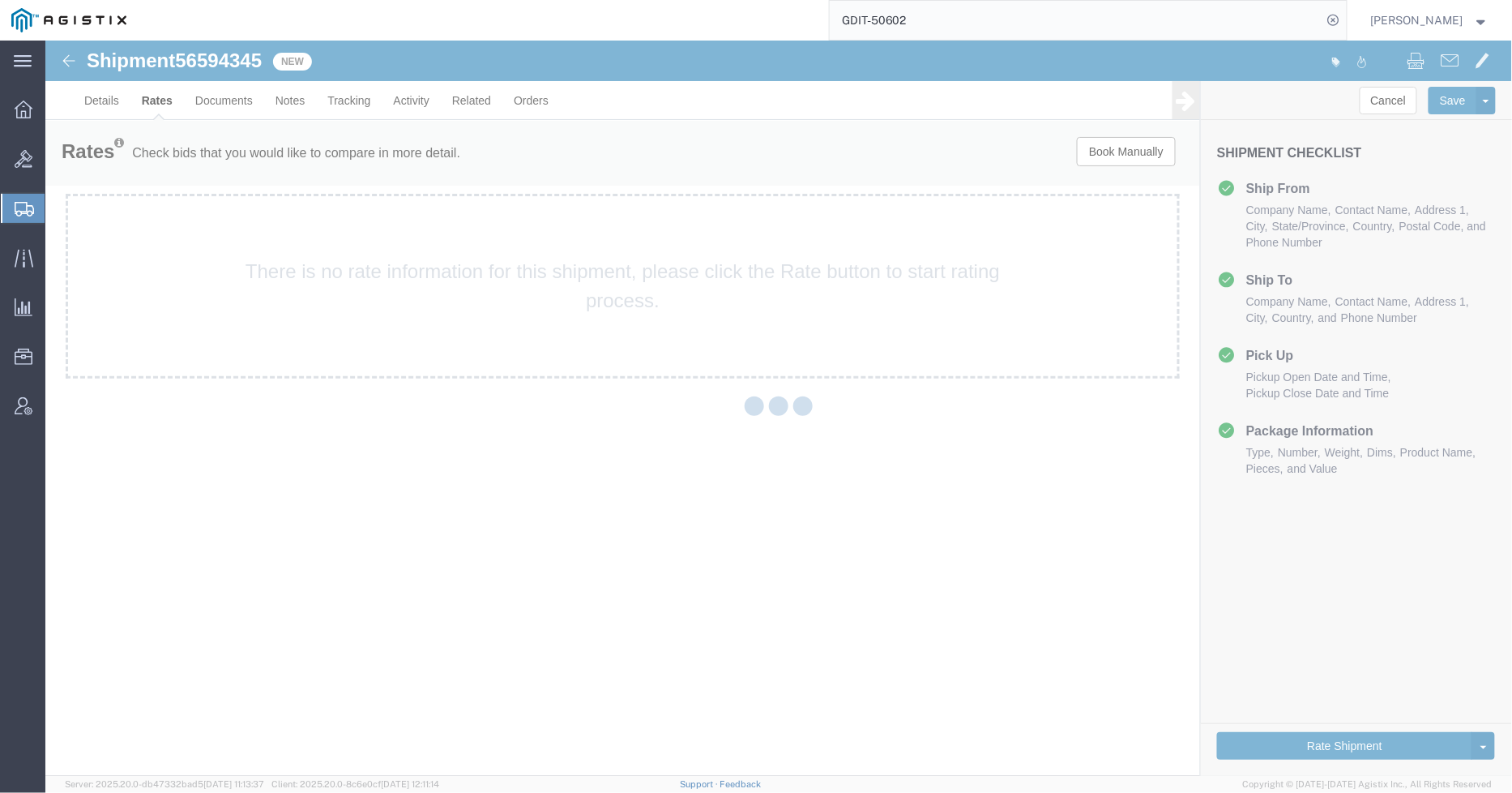
scroll to position [0, 0]
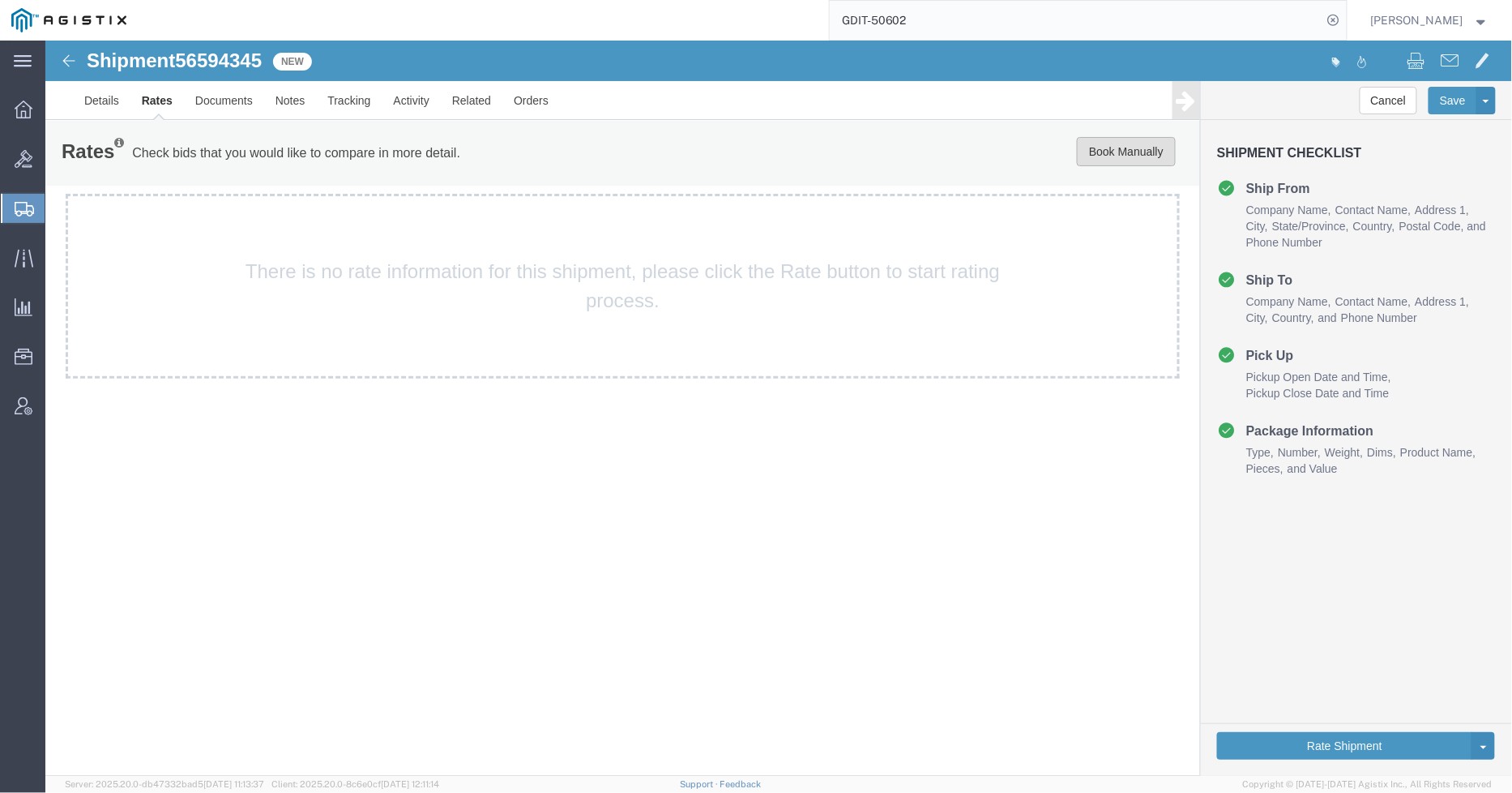
click at [1109, 158] on button "Book Manually" at bounding box center [1125, 150] width 99 height 29
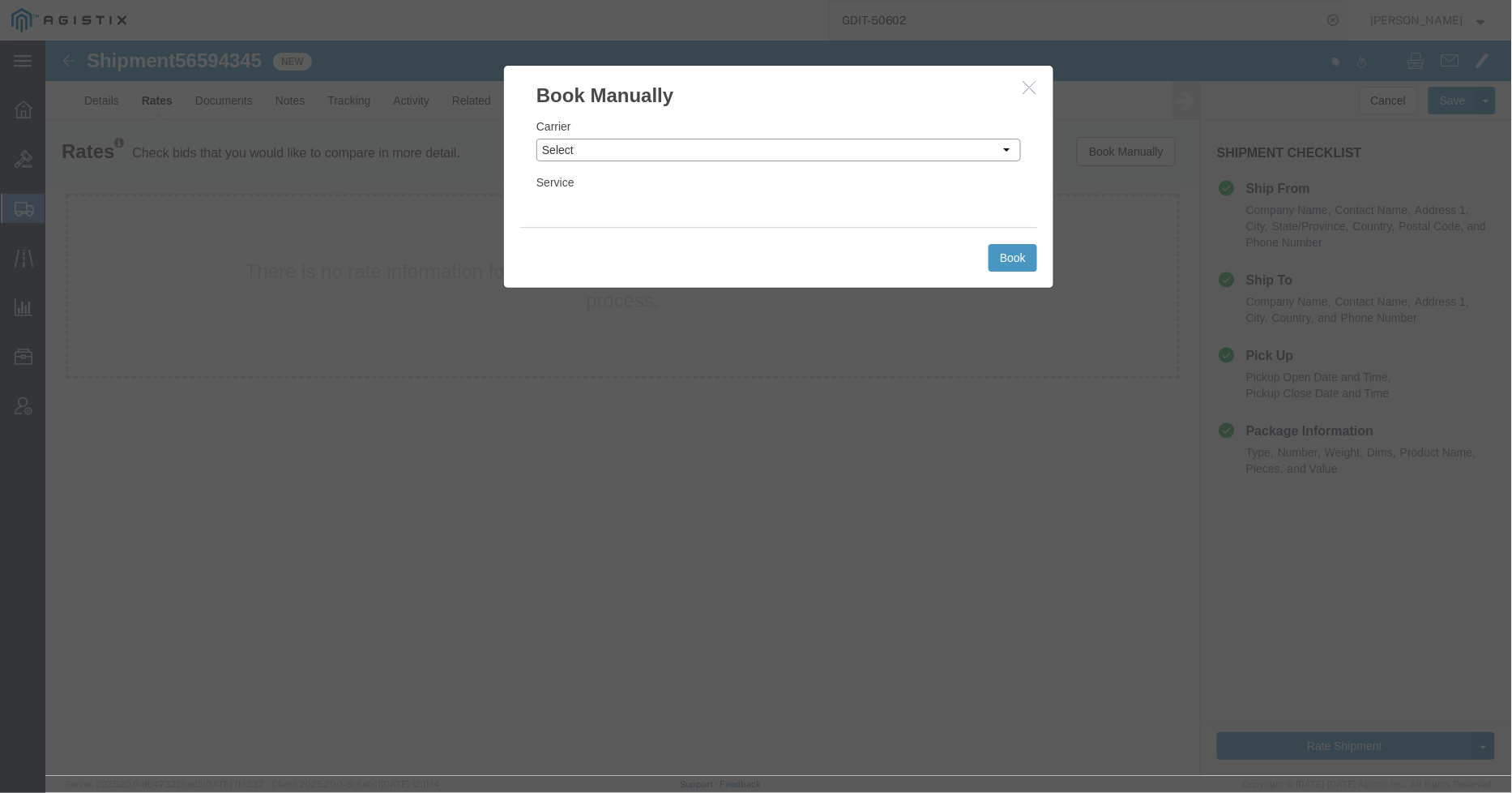
click at [698, 148] on select "Select Add New Carrier (and default service) DCS (Defense Courier Service) DHL …" at bounding box center [777, 148] width 484 height 23
select select "7858"
click at [536, 138] on select "Select Add New Carrier (and default service) DCS (Defense Courier Service) DHL …" at bounding box center [777, 148] width 484 height 23
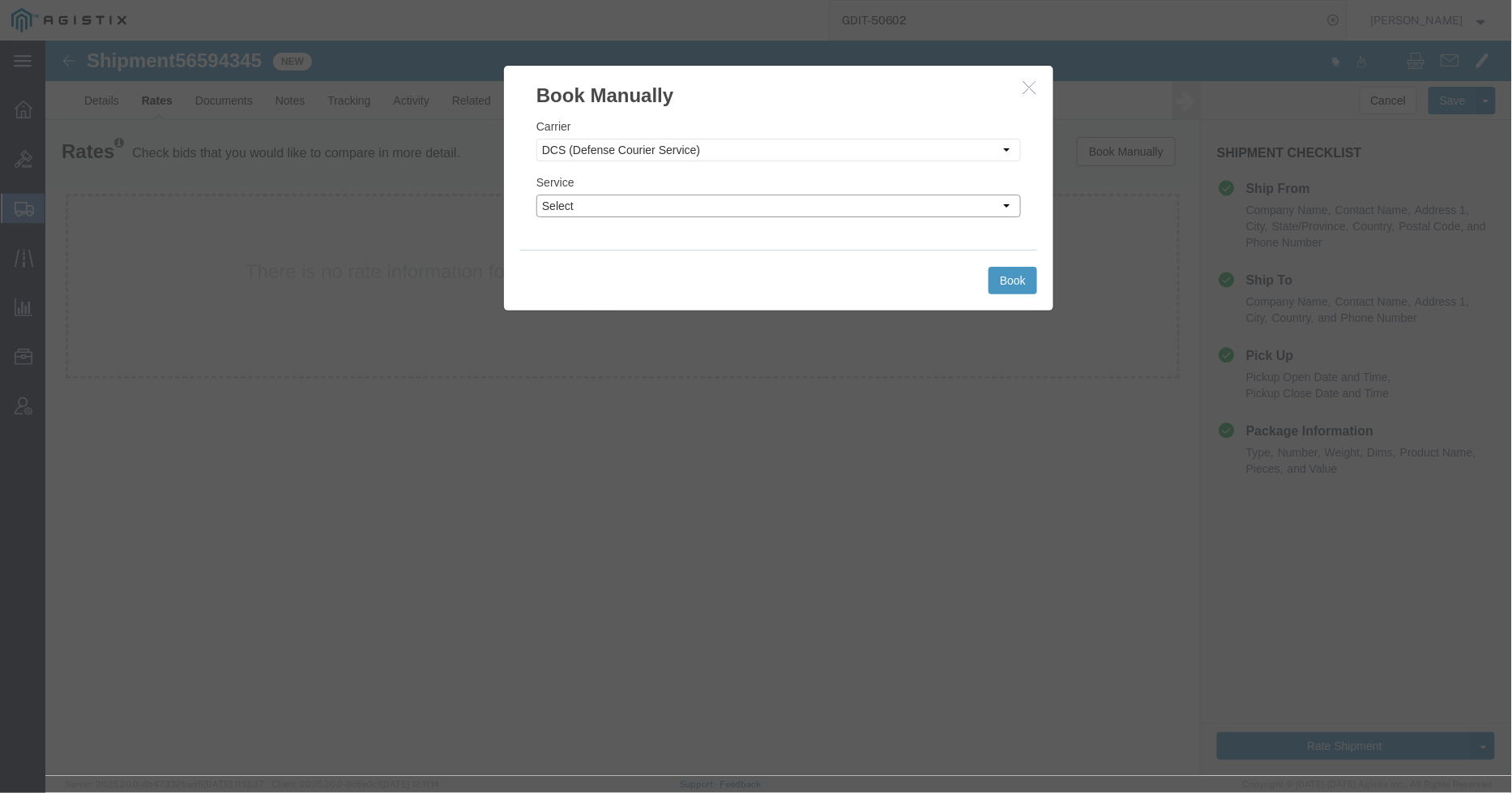
click at [586, 208] on select "Select Air" at bounding box center [777, 205] width 484 height 23
select select "18304"
click at [536, 194] on select "Select Air" at bounding box center [777, 205] width 484 height 23
click at [1003, 286] on button "Book" at bounding box center [1013, 280] width 49 height 27
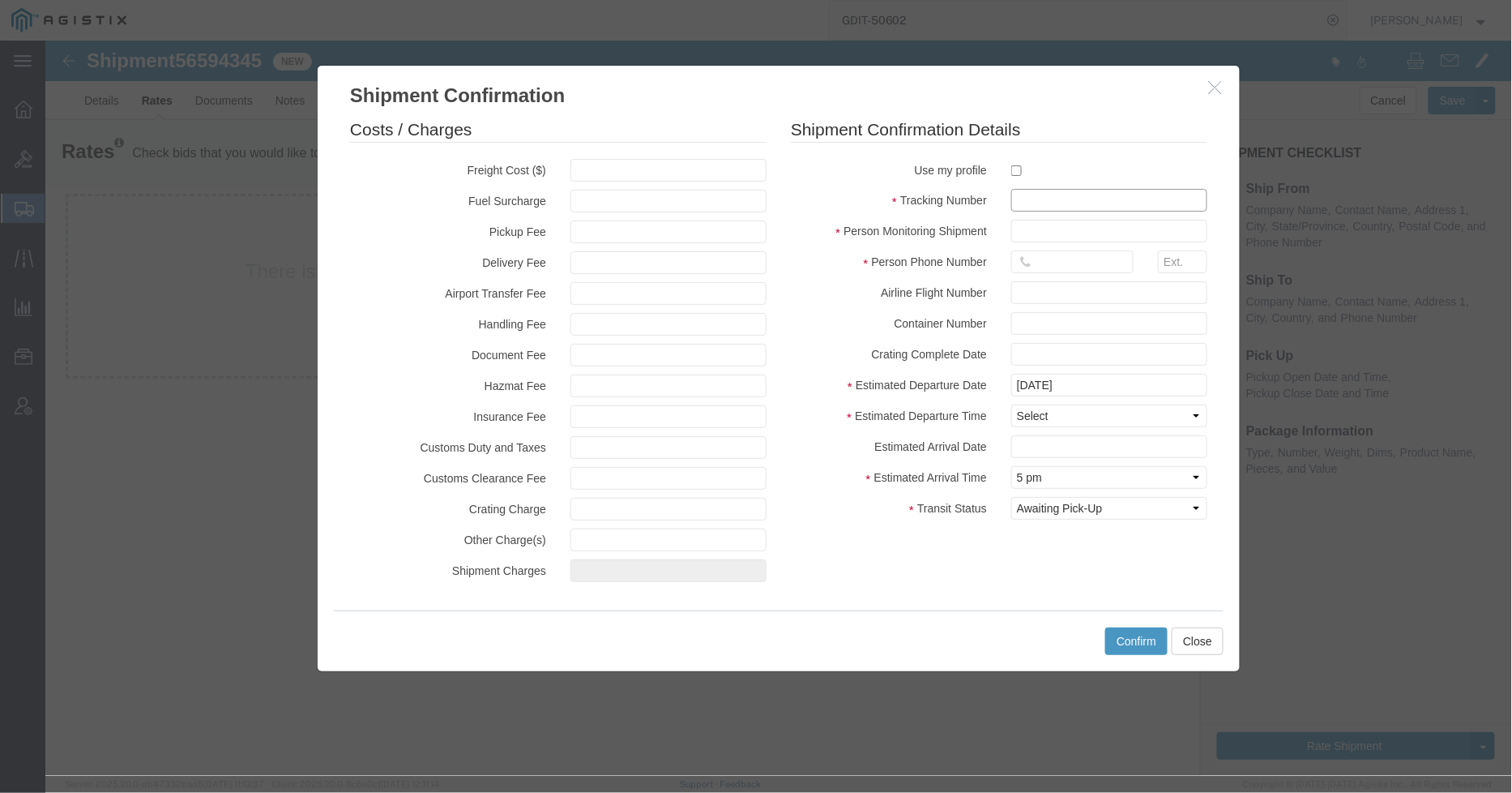
click at [1050, 205] on input "text" at bounding box center [1108, 199] width 196 height 23
type input "HKD0425234X001XXX - HDK0425234X012XXX"
click at [1095, 239] on input "text" at bounding box center [1108, 230] width 196 height 23
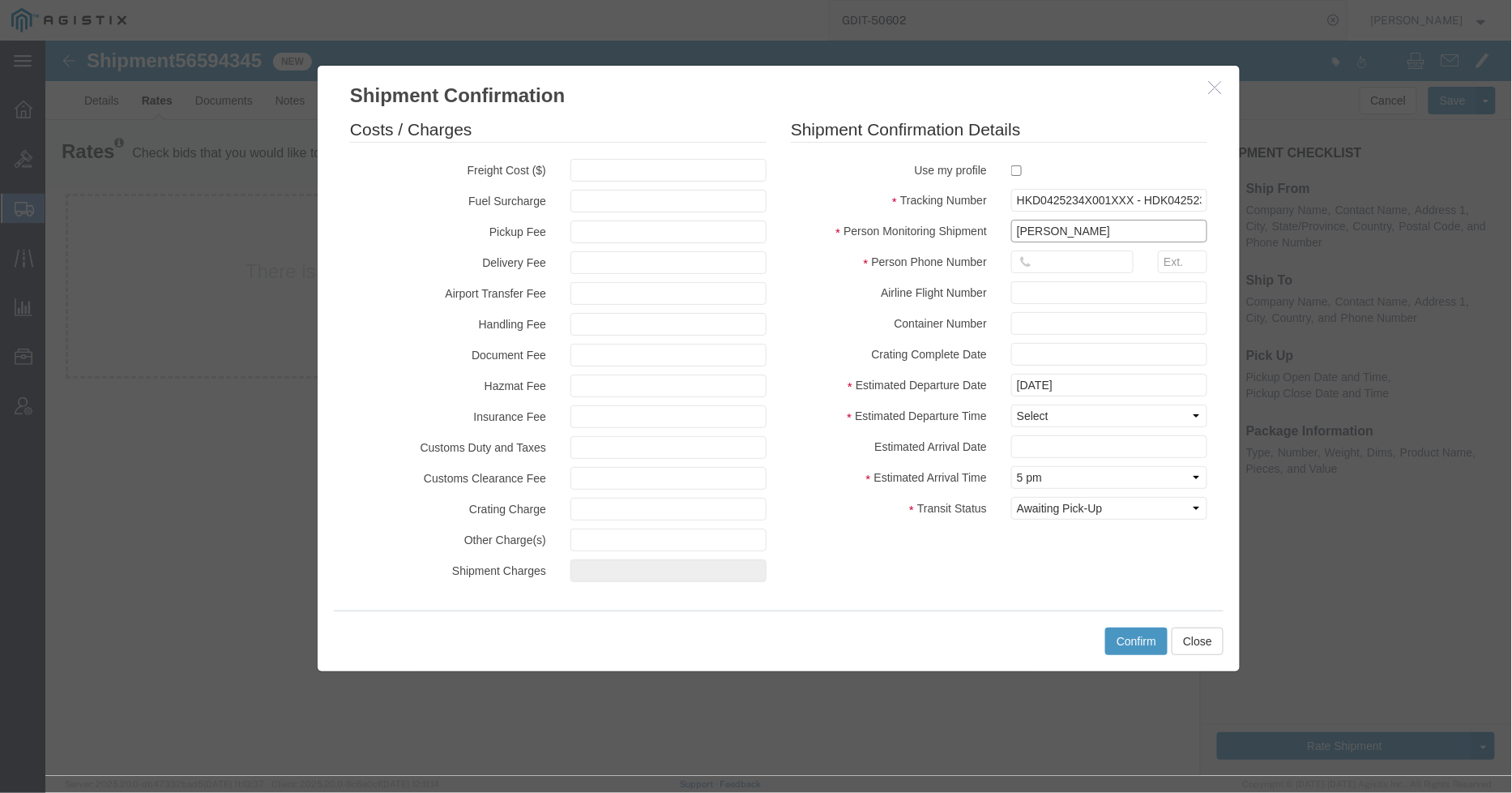
type input "[PERSON_NAME]"
drag, startPoint x: 1034, startPoint y: 261, endPoint x: 977, endPoint y: 261, distance: 57.0
click at [977, 261] on div "Person Phone Number 571-" at bounding box center [998, 265] width 441 height 31
type input "[PHONE_NUMBER]"
click at [1111, 416] on select "Select Midnight 1 am 2 am 3 am 4 am 5 am 6 am 7 am 8 am 9 am 10 am 11 am 12 Noo…" at bounding box center [1108, 415] width 196 height 23
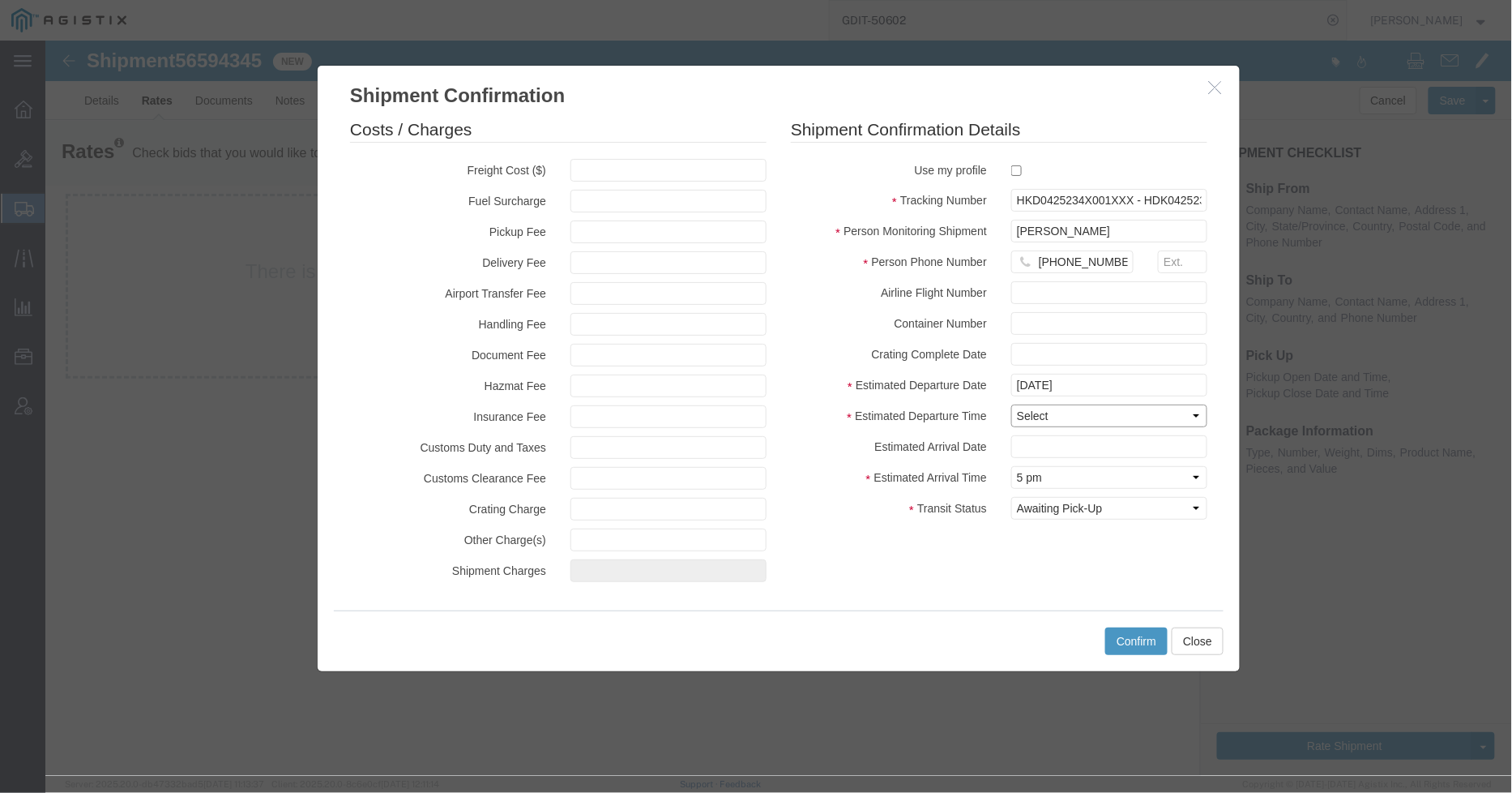
select select "1700"
click at [1011, 404] on select "Select Midnight 1 am 2 am 3 am 4 am 5 am 6 am 7 am 8 am 9 am 10 am 11 am 12 Noo…" at bounding box center [1108, 415] width 196 height 23
click at [1077, 473] on select "Select Midnight 1 am 2 am 3 am 4 am 5 am 6 am 7 am 8 am 9 am 10 am 11 am 12 Noo…" at bounding box center [1108, 476] width 196 height 23
click at [1223, 444] on div "Costs / Charges Freight Cost ($) Fuel Surcharge Pickup Fee Delivery Fee Airport…" at bounding box center [777, 358] width 922 height 501
click at [1080, 375] on input "[DATE]" at bounding box center [1108, 384] width 196 height 23
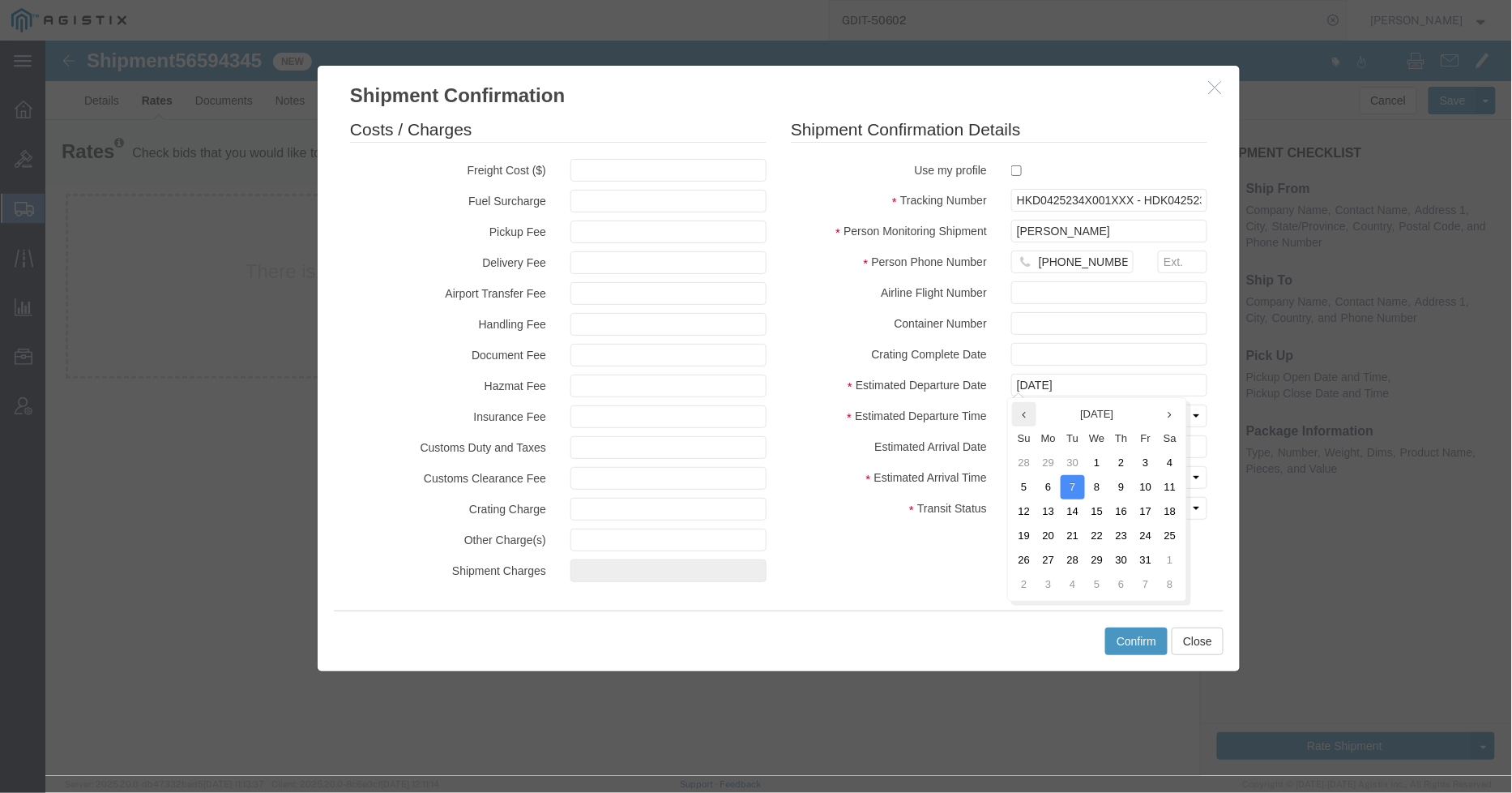
click at [1020, 414] on th at bounding box center [1023, 413] width 24 height 24
click at [1020, 414] on th at bounding box center [1028, 413] width 24 height 24
click at [1175, 407] on th at bounding box center [1174, 413] width 24 height 24
click at [1155, 538] on td "22" at bounding box center [1149, 535] width 24 height 24
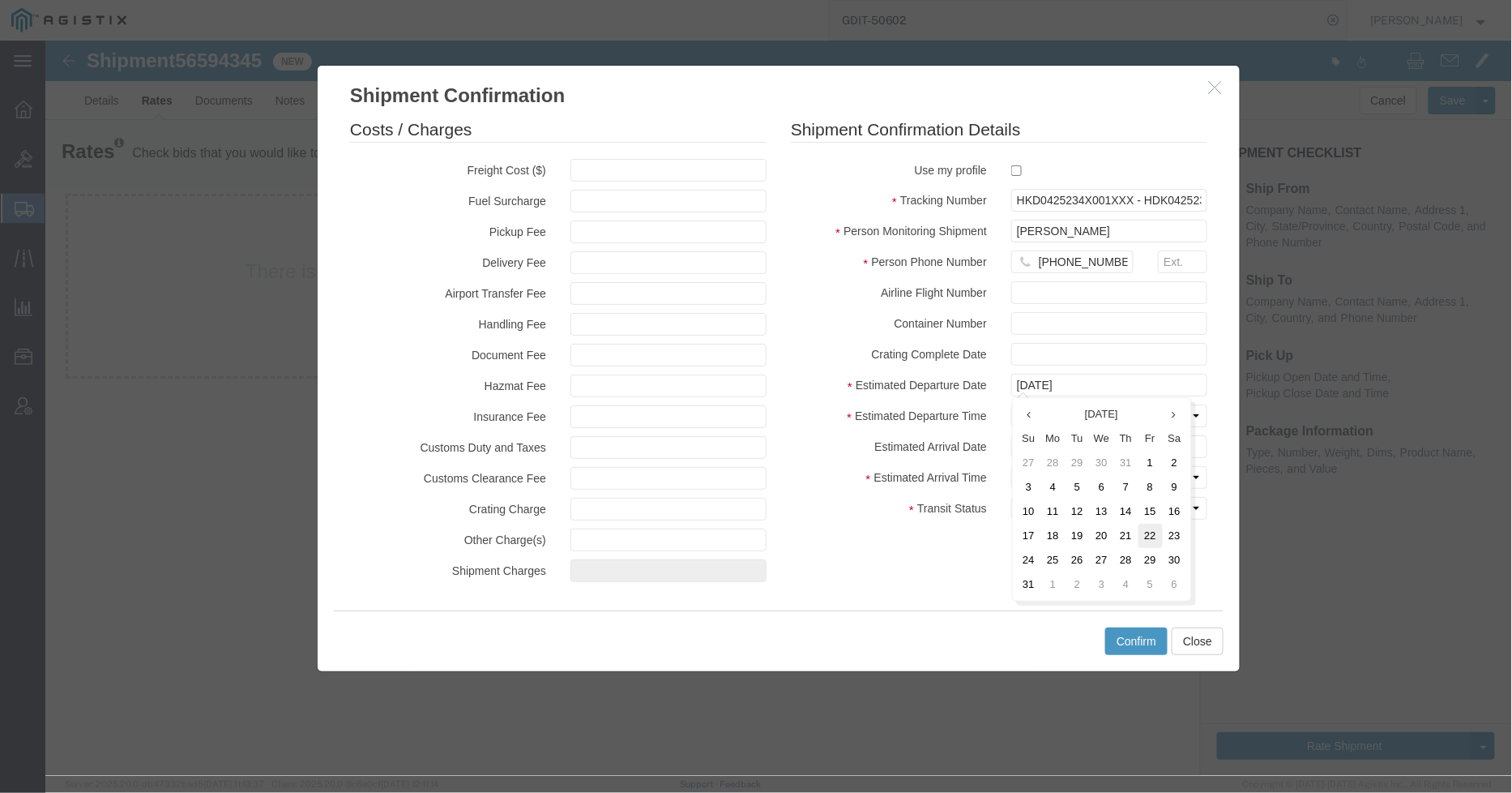
type input "[DATE]"
click at [1079, 438] on input "text" at bounding box center [1108, 445] width 196 height 23
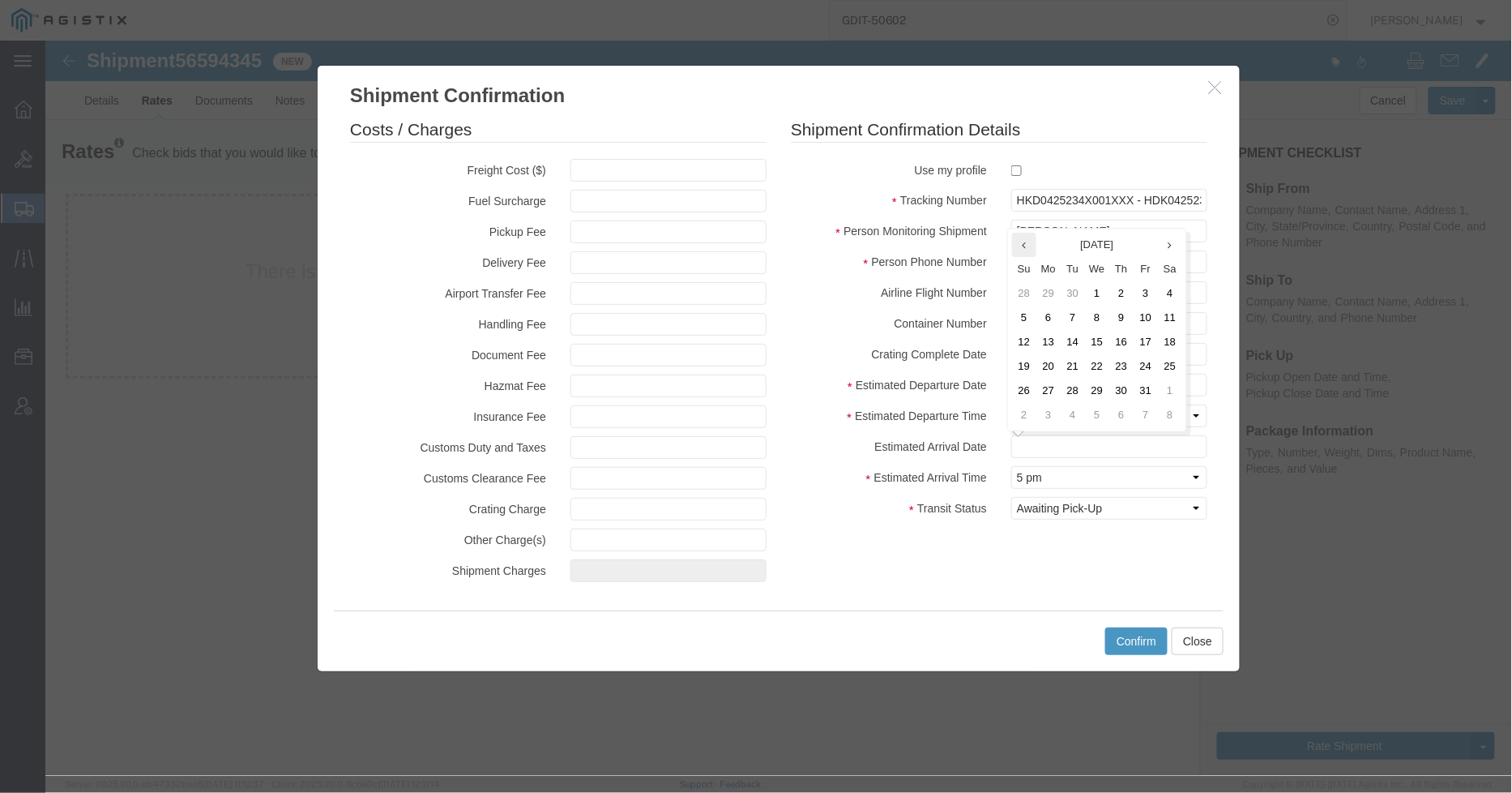
click at [1016, 238] on th at bounding box center [1023, 244] width 24 height 24
click at [1016, 238] on th at bounding box center [1028, 244] width 24 height 24
click at [1175, 239] on th at bounding box center [1174, 244] width 24 height 24
click at [1058, 366] on td "22" at bounding box center [1052, 365] width 24 height 24
type input "[DATE]"
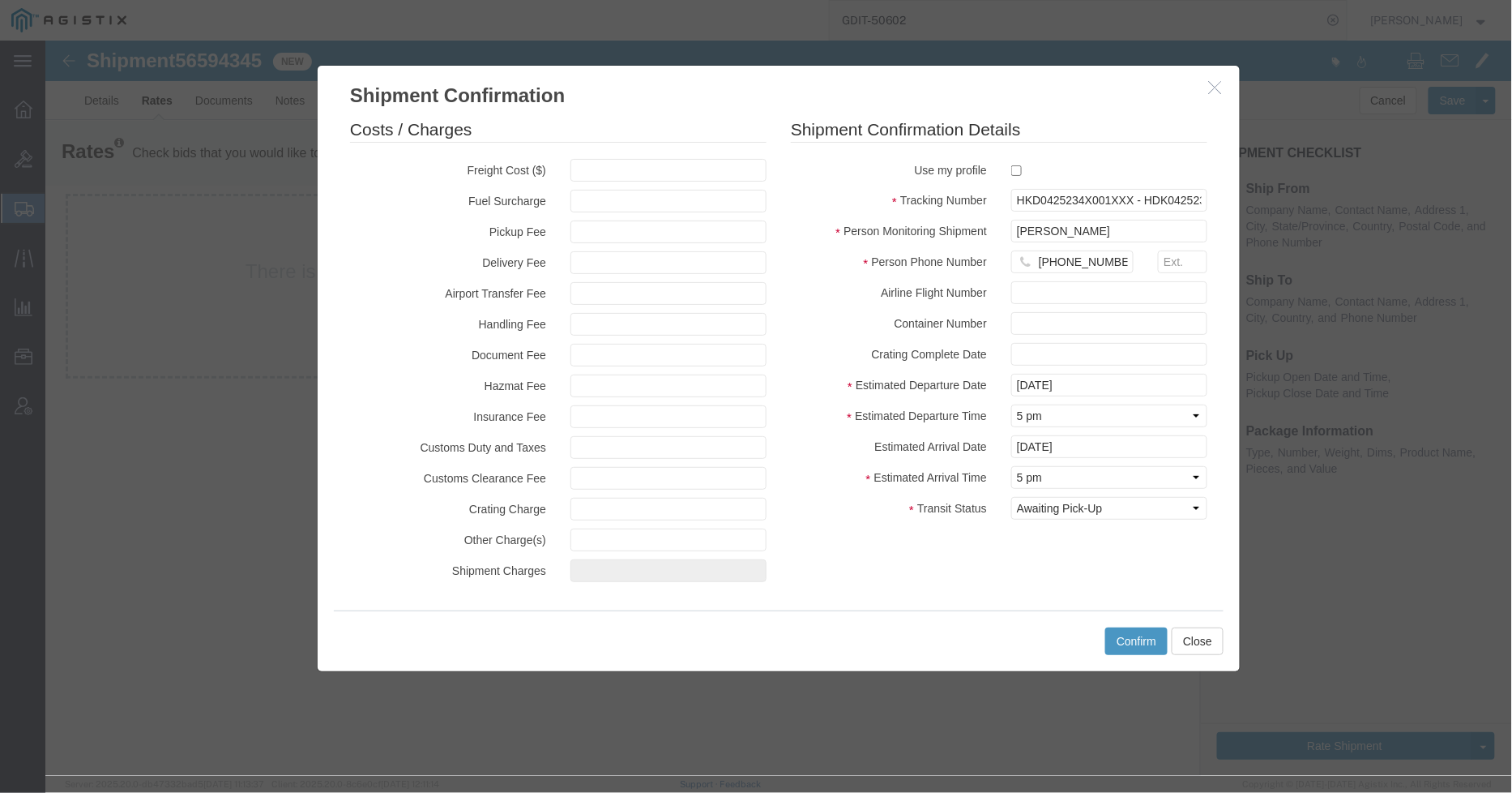
click at [1116, 521] on fieldset "Shipment Confirmation Details Use my profile Tracking Number HKD0425234X001XXX …" at bounding box center [998, 321] width 416 height 410
click at [1116, 513] on select "Select Arrival Notice Available Arrival Notice Imported Arrive at Delivery Loca…" at bounding box center [1108, 507] width 196 height 23
select select "PICKEDUP"
click at [1011, 496] on select "Select Arrival Notice Available Arrival Notice Imported Arrive at Delivery Loca…" at bounding box center [1108, 507] width 196 height 23
click at [1139, 632] on button "Confirm" at bounding box center [1135, 640] width 62 height 27
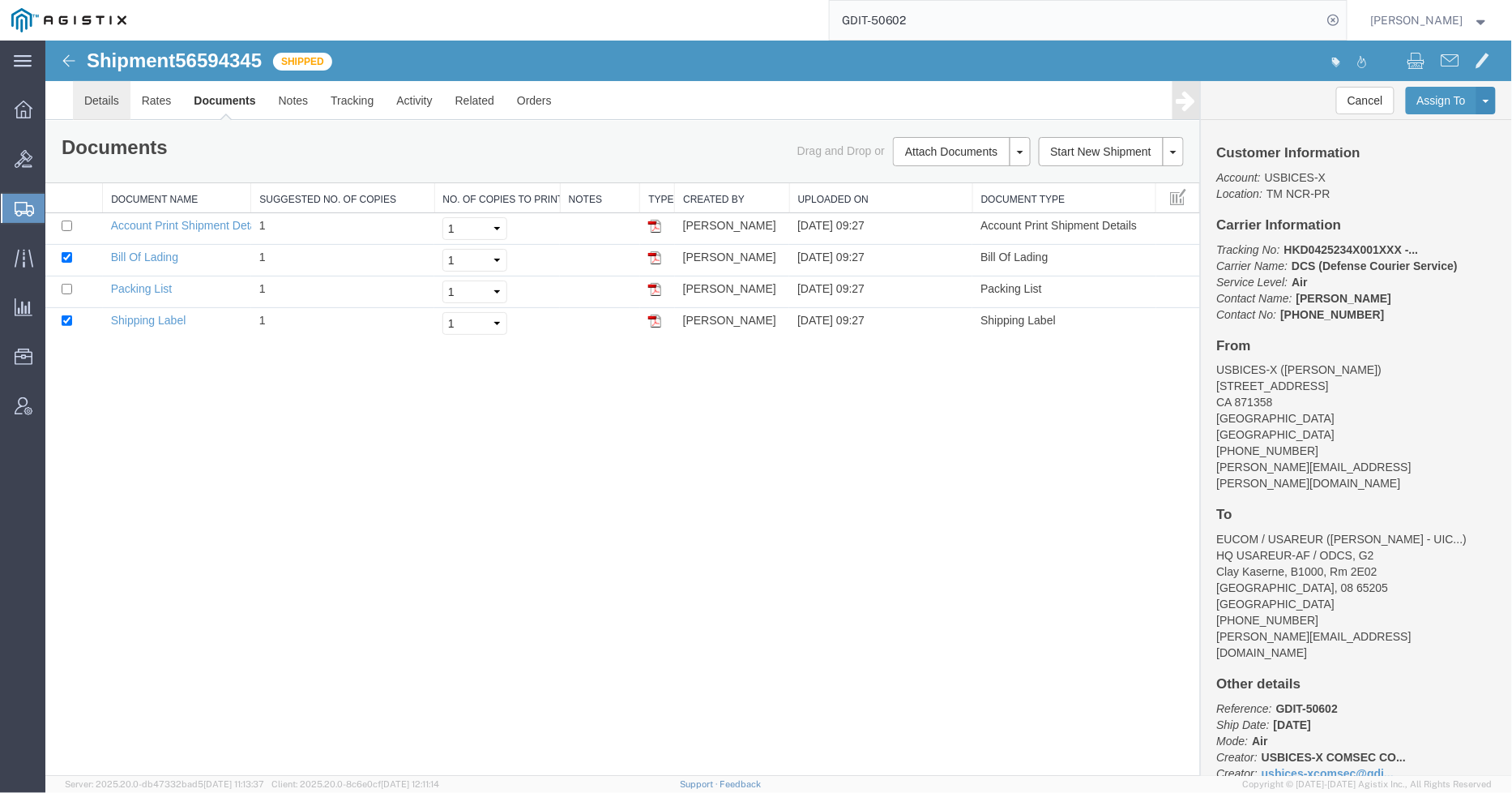
click at [108, 100] on link "Details" at bounding box center [101, 100] width 58 height 39
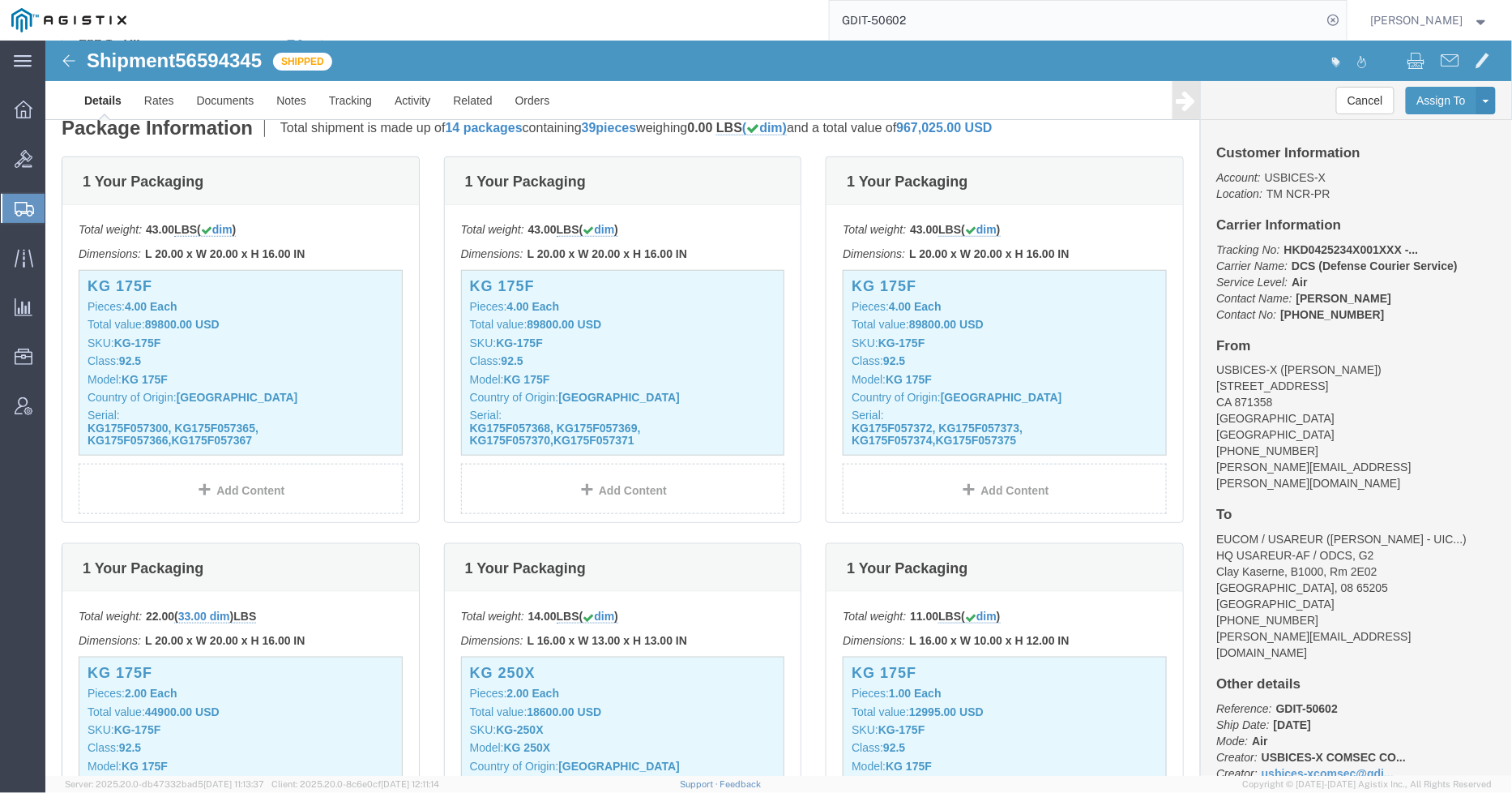
scroll to position [270, 0]
